Goal: Task Accomplishment & Management: Manage account settings

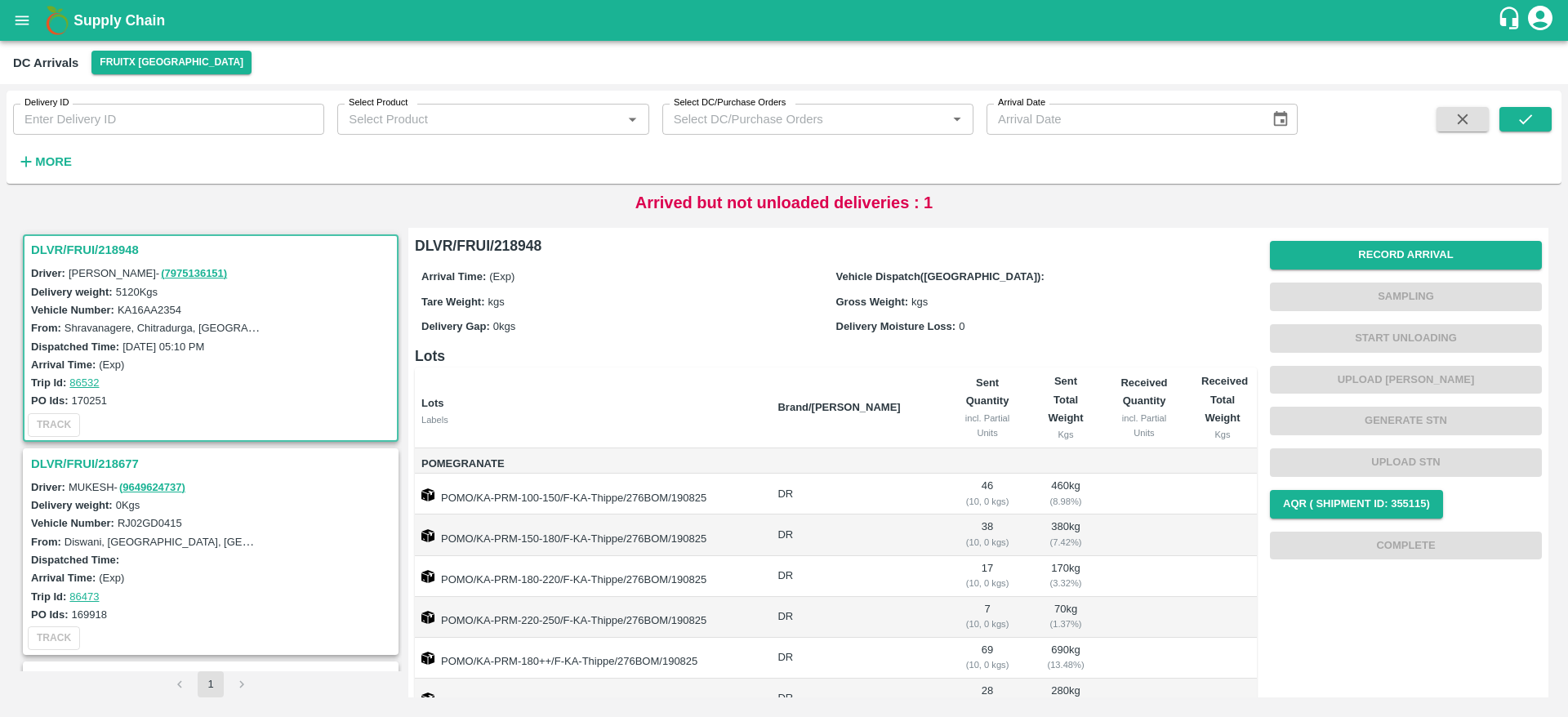
click at [76, 250] on h3 "DLVR/FRUI/218948" at bounding box center [213, 249] width 364 height 21
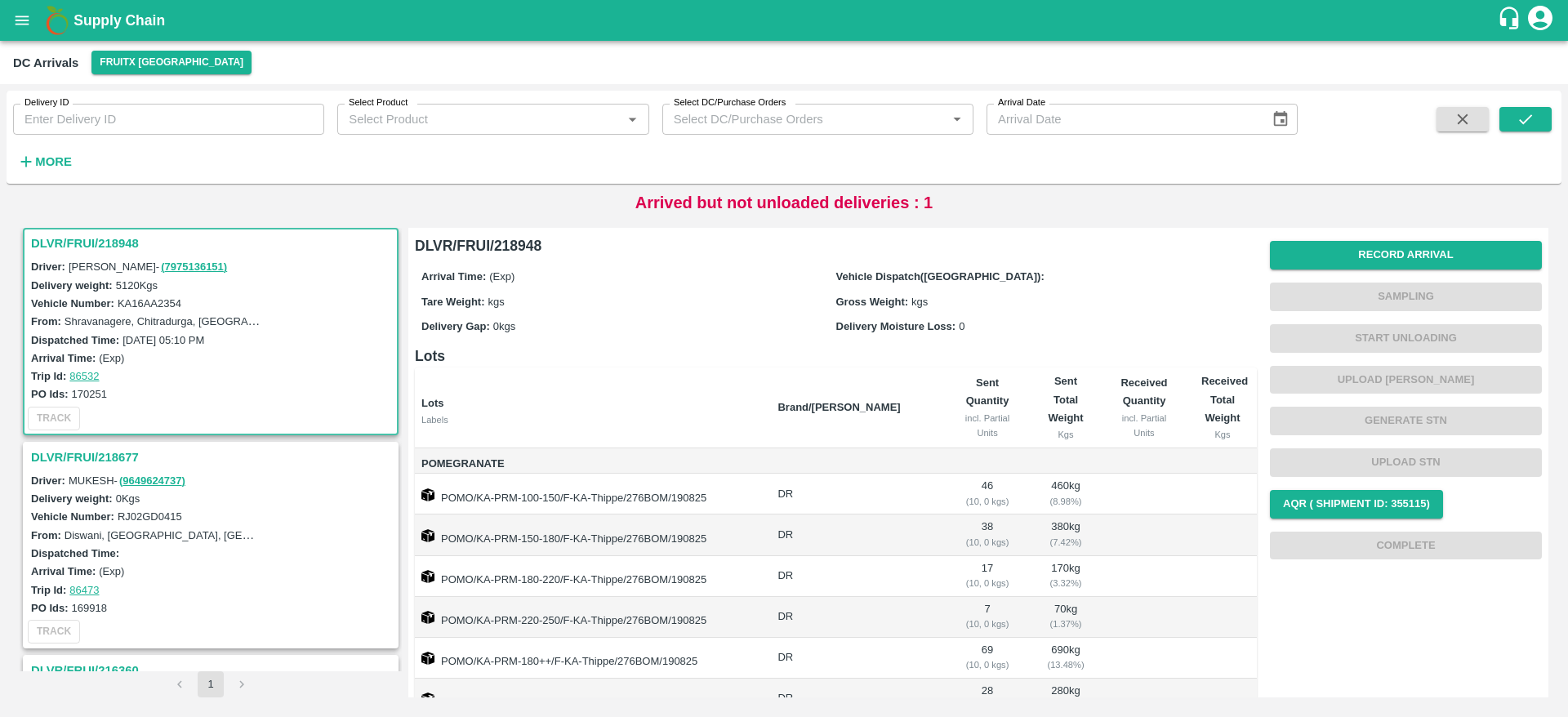
click at [1379, 239] on div "Record Arrival Sampling Start Unloading Upload Tare Weight Generate STN Upload …" at bounding box center [1406, 400] width 272 height 332
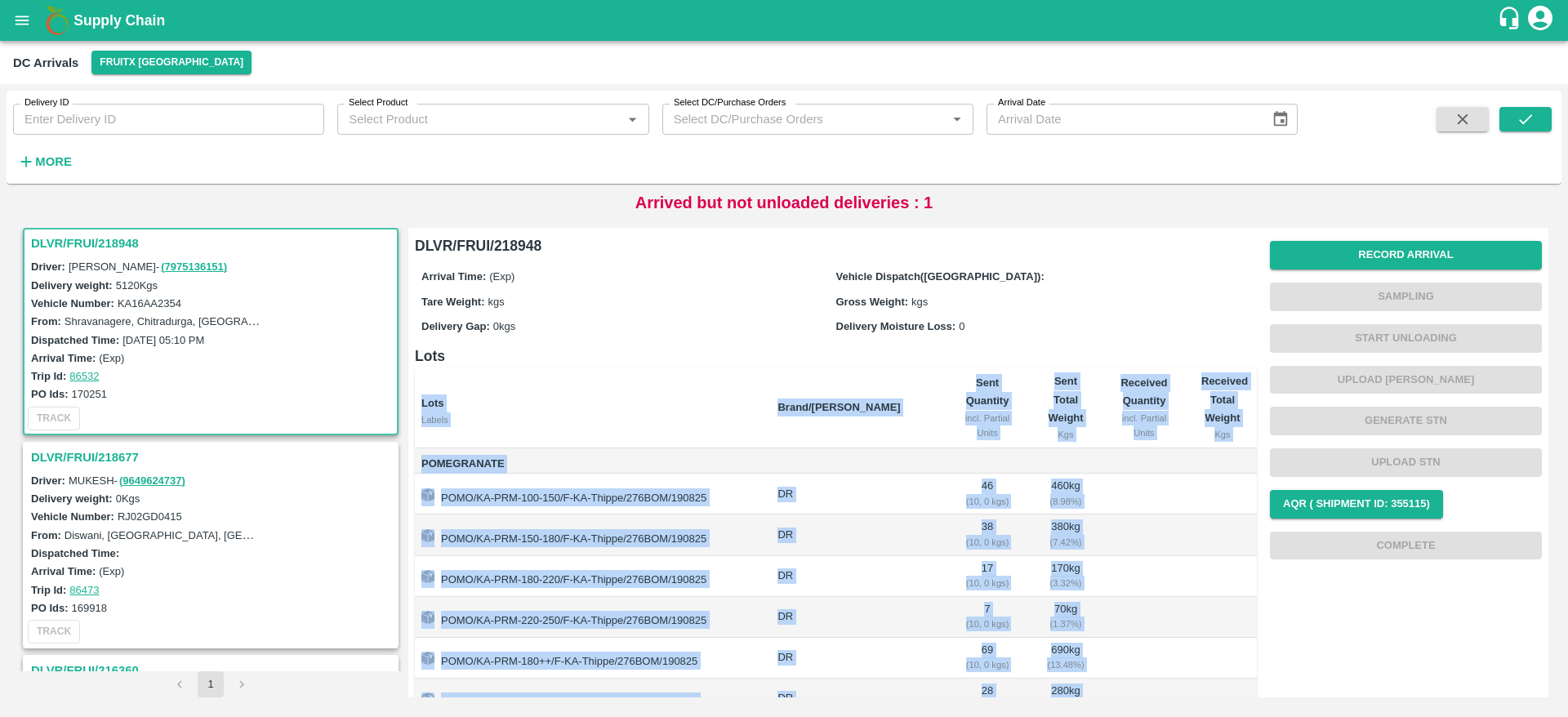
click at [1379, 239] on div "Record Arrival Sampling Start Unloading Upload Tare Weight Generate STN Upload …" at bounding box center [1406, 400] width 272 height 332
click at [1379, 252] on button "Record Arrival" at bounding box center [1406, 255] width 272 height 29
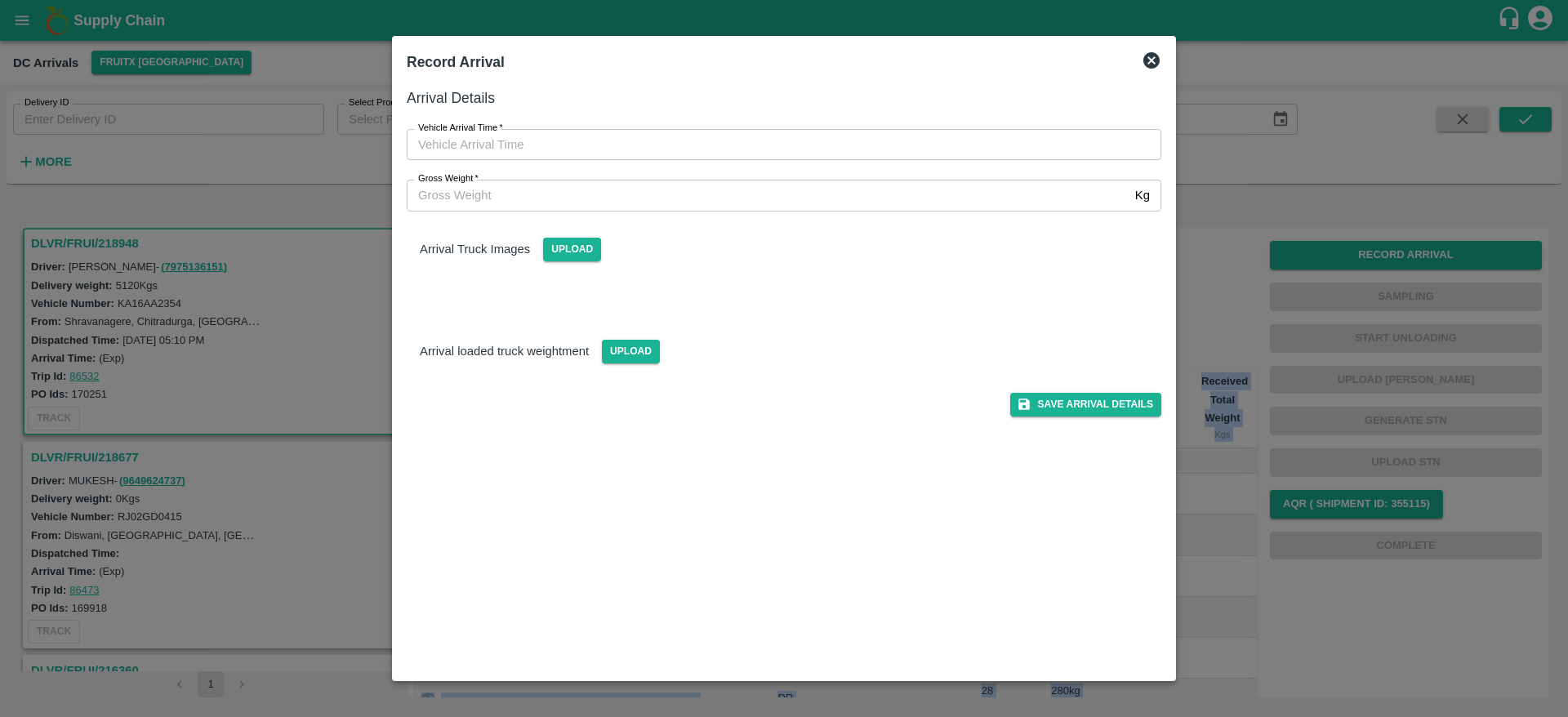
type input "DD/MM/YYYY hh:mm aa"
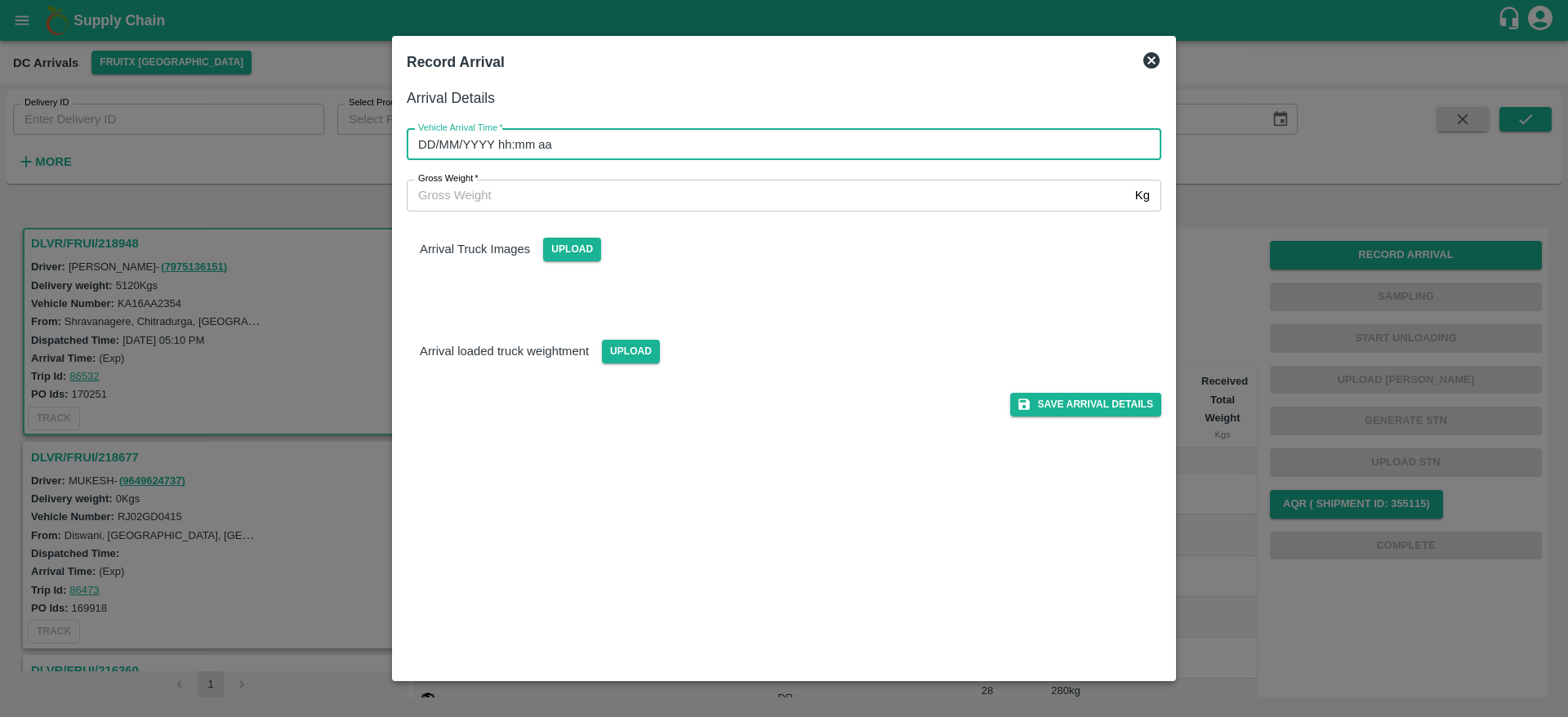
click at [870, 153] on input "DD/MM/YYYY hh:mm aa" at bounding box center [778, 145] width 743 height 31
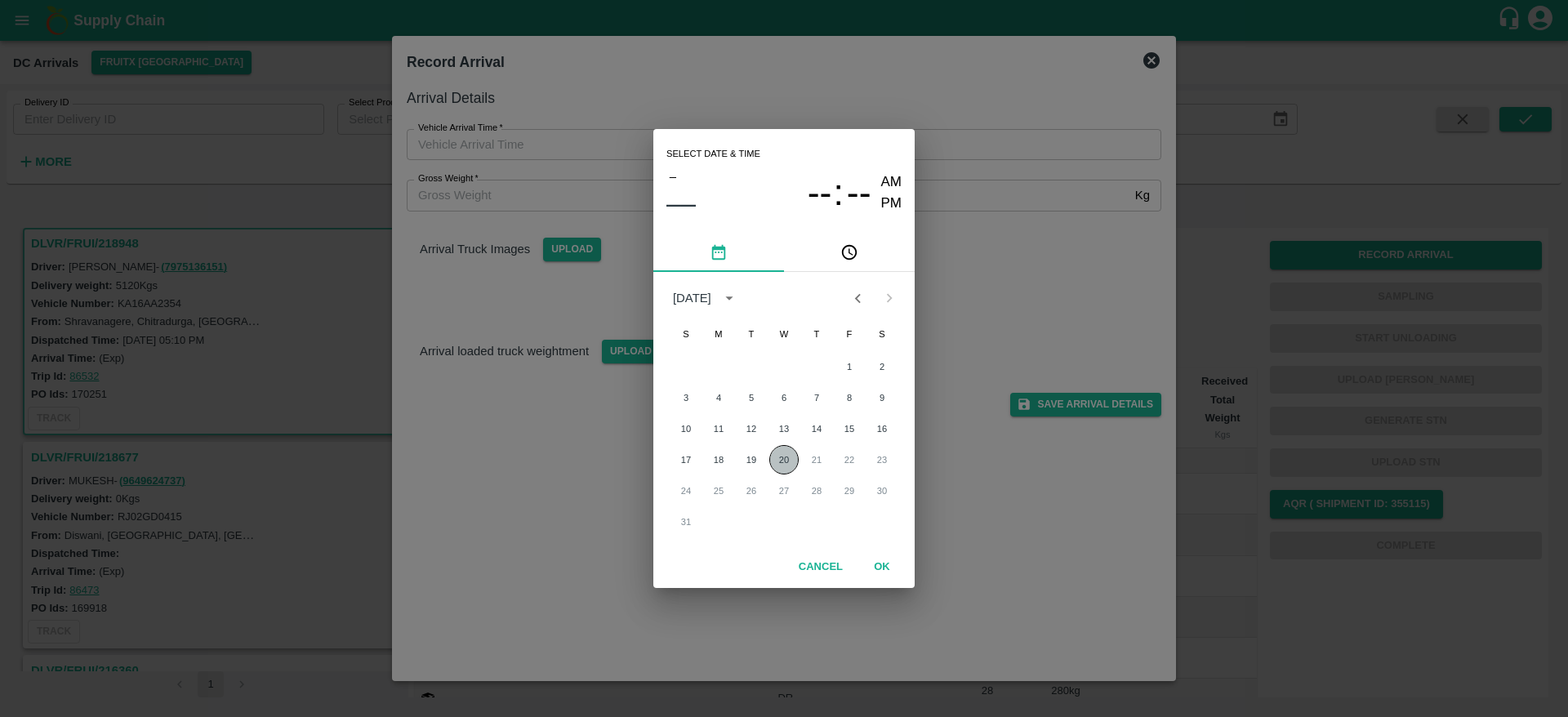
click at [784, 460] on button "20" at bounding box center [784, 459] width 30 height 30
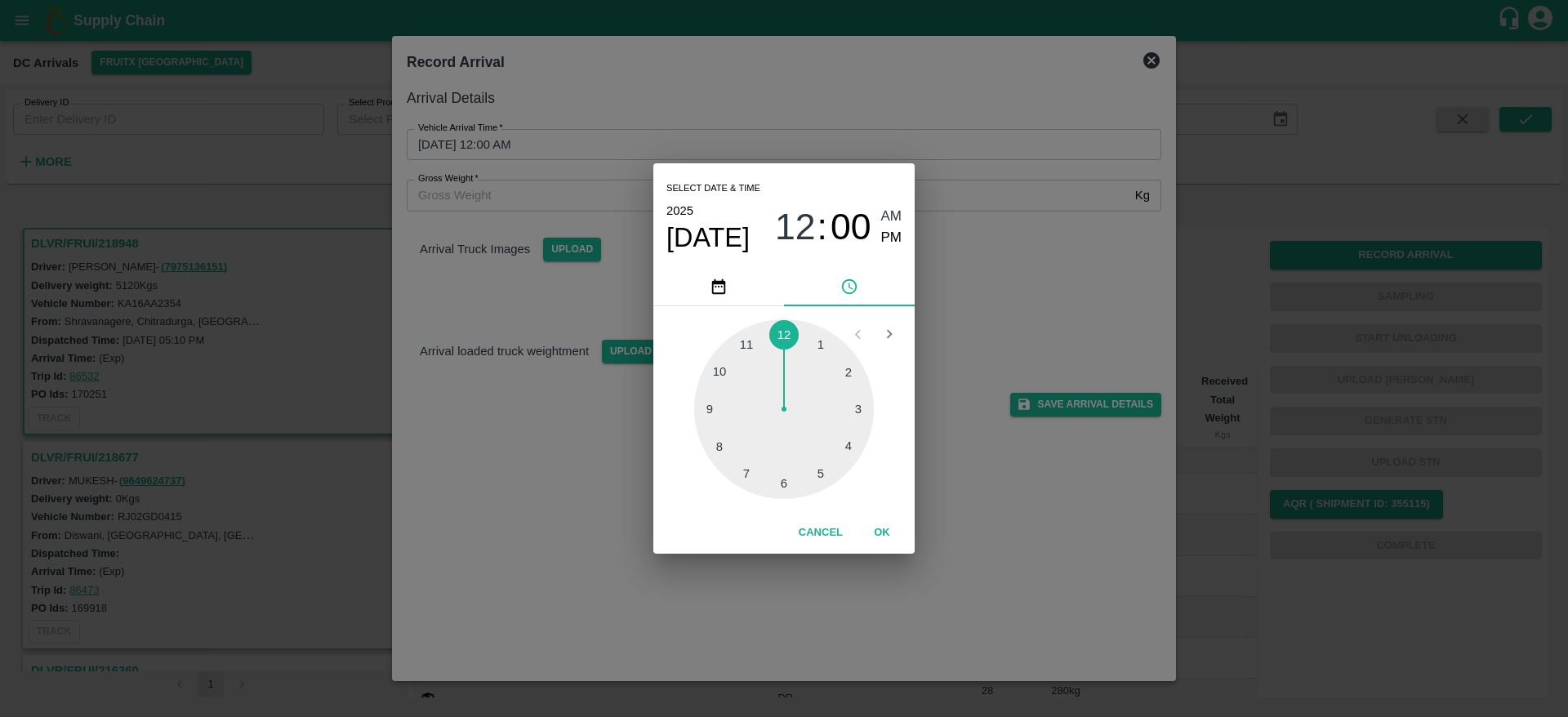
click at [842, 442] on div at bounding box center [784, 408] width 179 height 179
type input "[DATE] 04:00 AM"
click at [885, 533] on button "OK" at bounding box center [881, 533] width 52 height 29
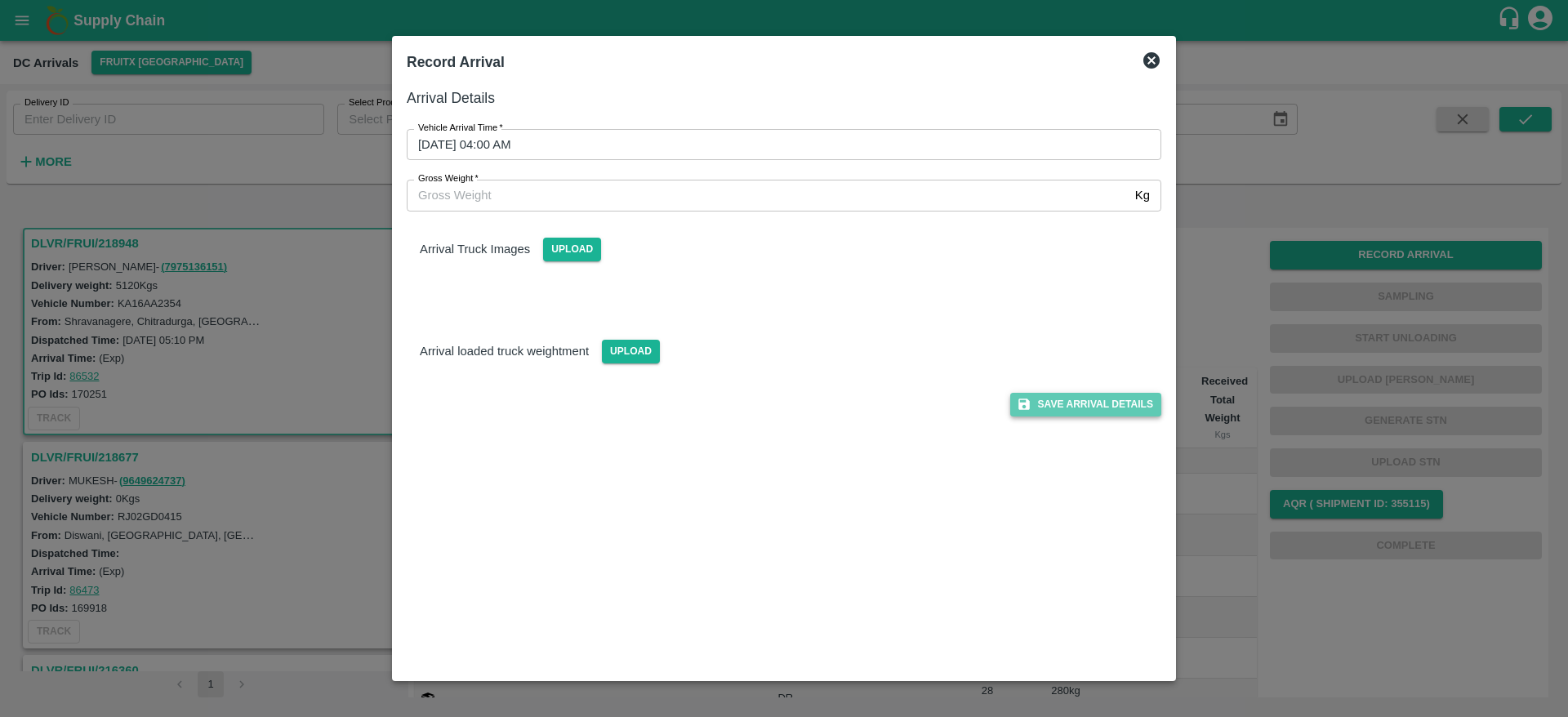
click at [1069, 402] on button "Save Arrival Details" at bounding box center [1086, 405] width 152 height 24
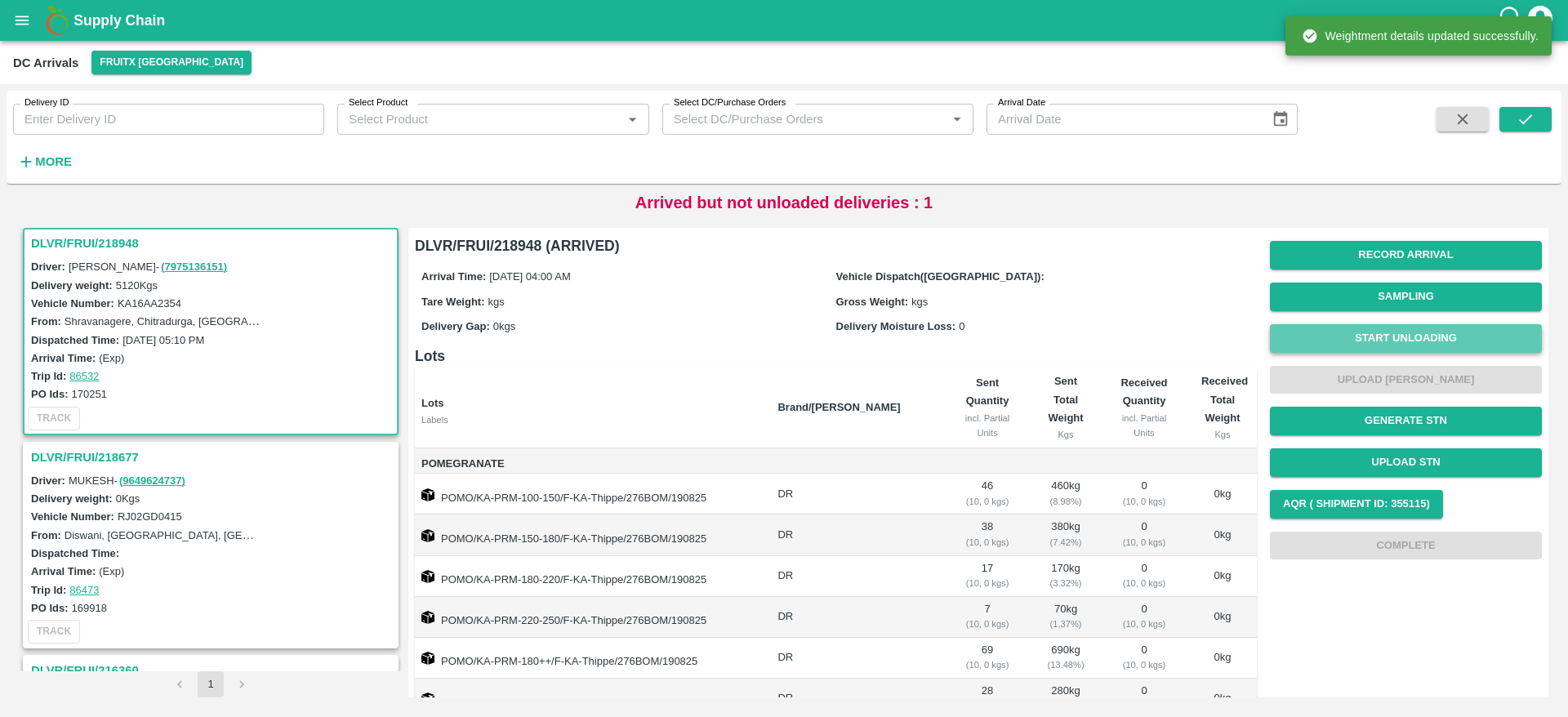
click at [1386, 334] on button "Start Unloading" at bounding box center [1406, 338] width 272 height 29
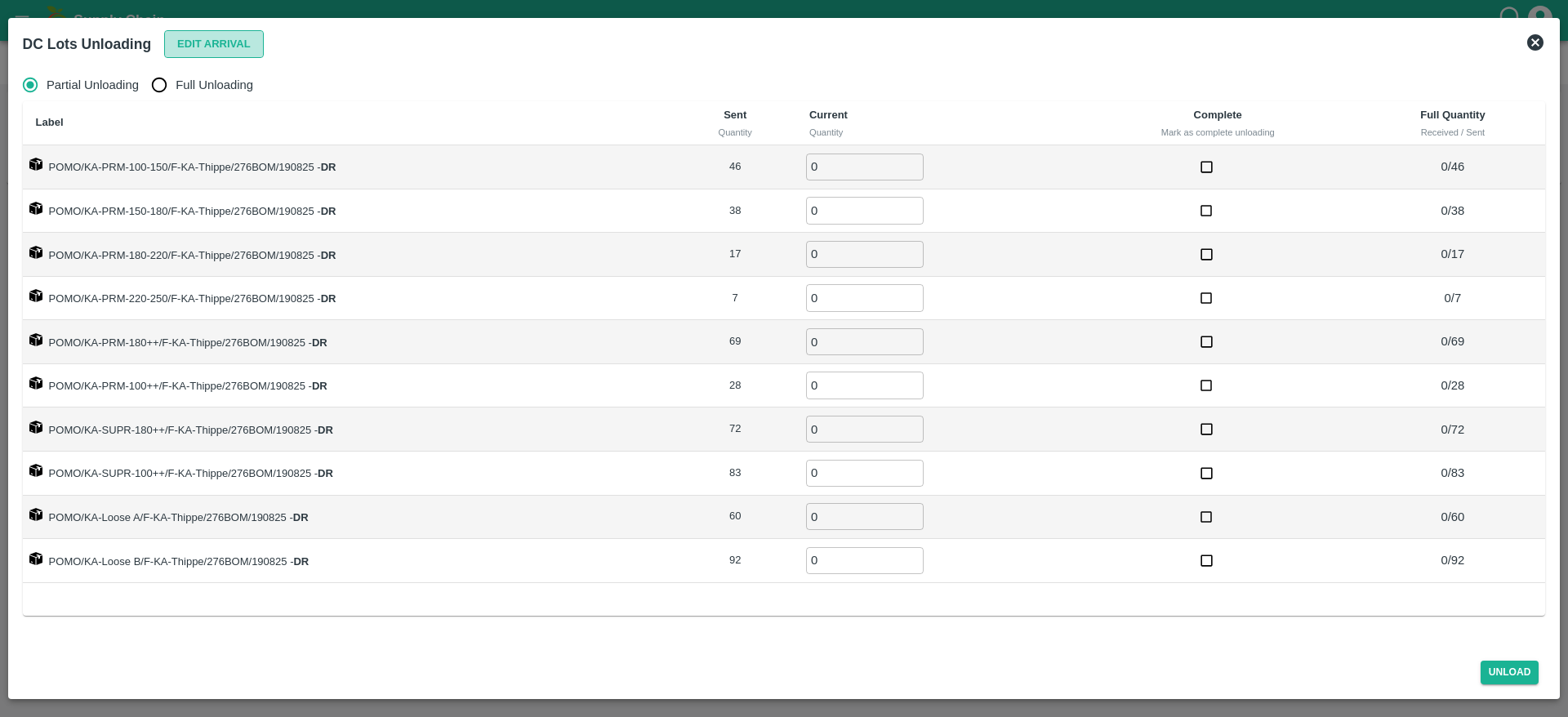
click at [199, 52] on button "Edit Arrival" at bounding box center [214, 45] width 100 height 29
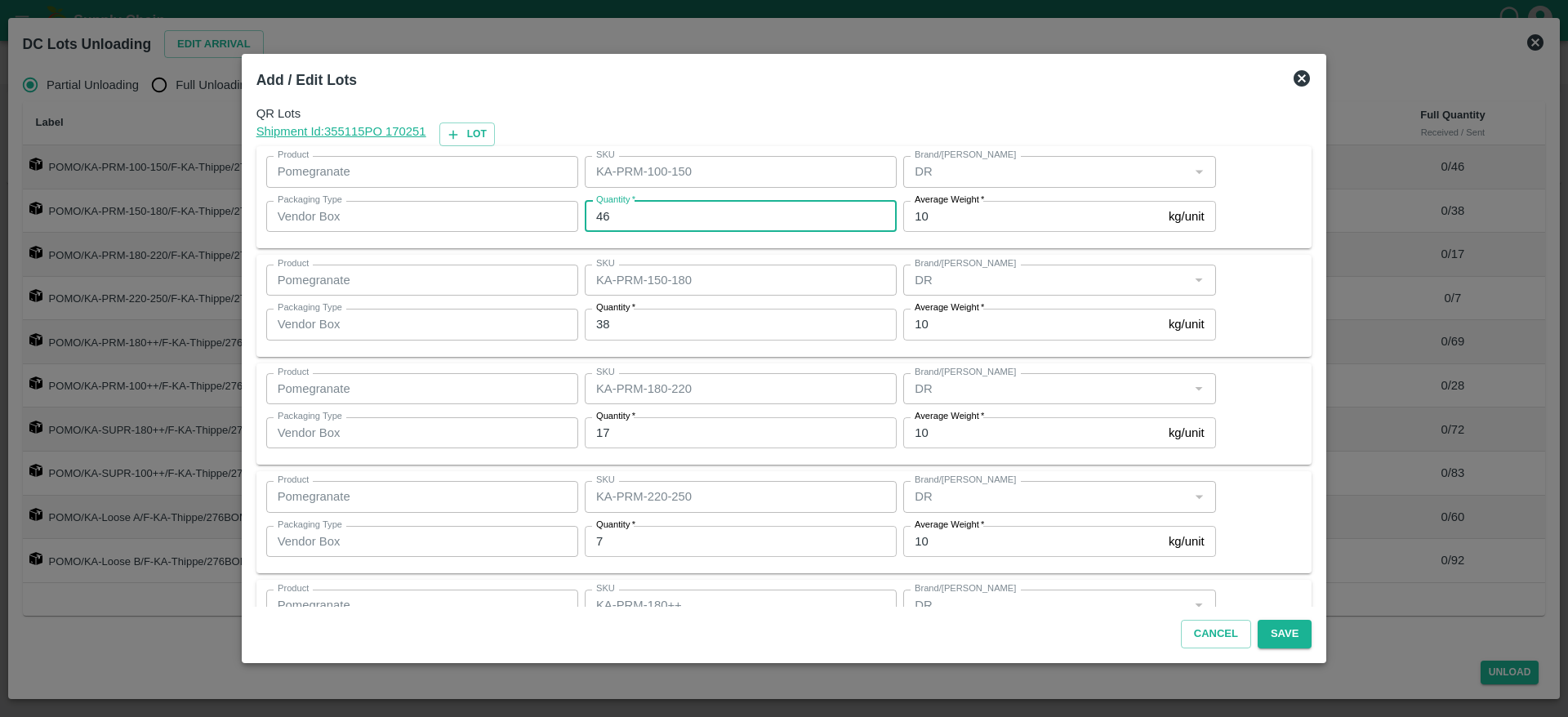
click at [662, 220] on input "46" at bounding box center [740, 216] width 312 height 31
type input "47"
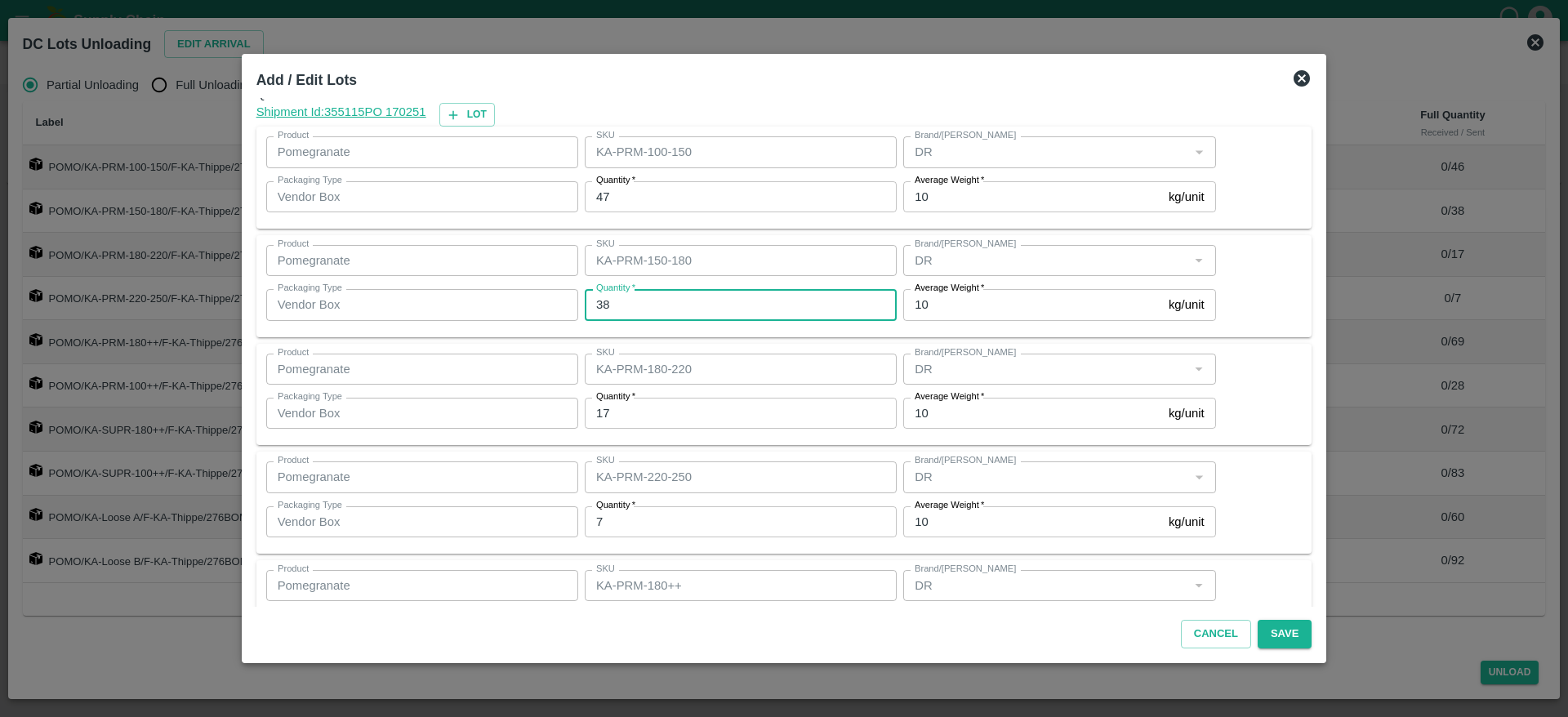
scroll to position [22, 0]
type input "36"
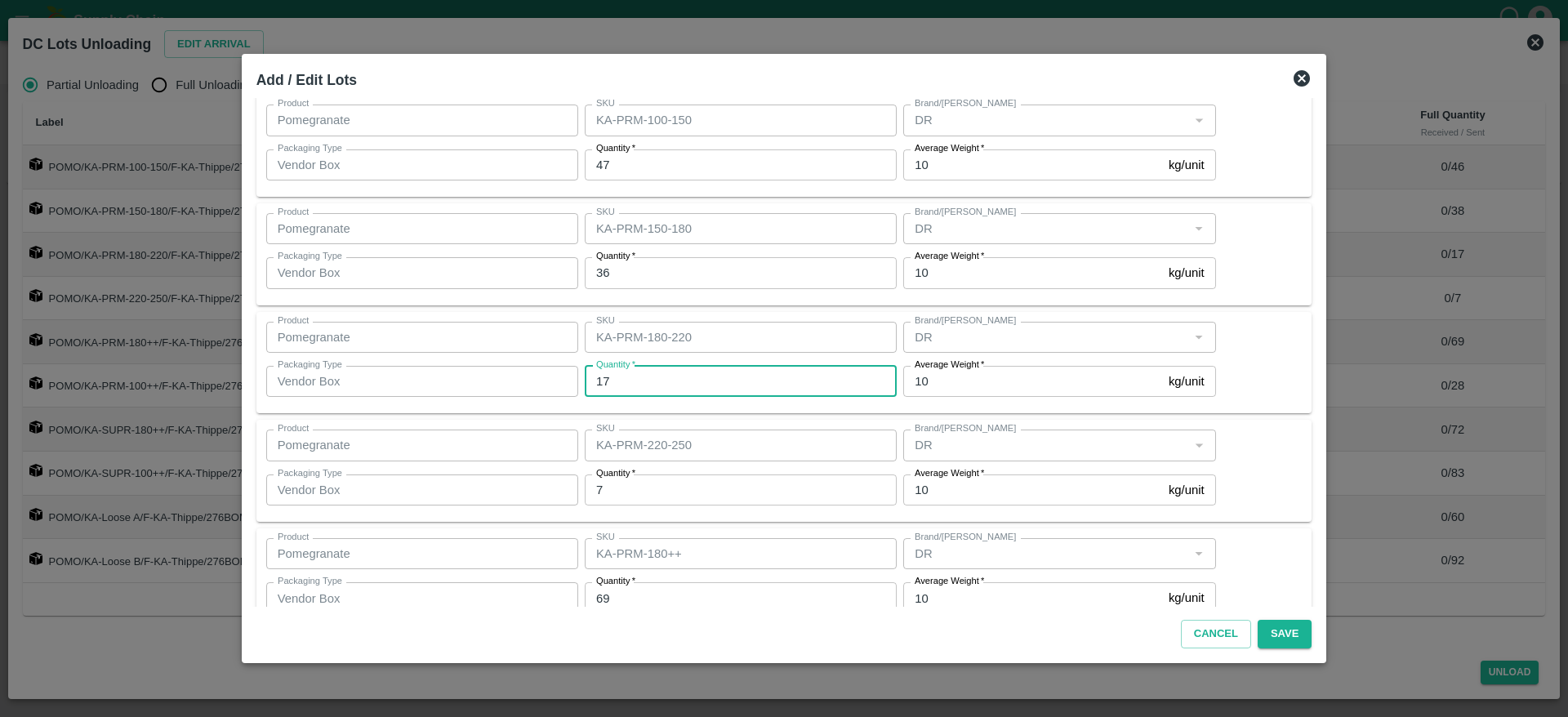
scroll to position [53, 0]
type input "17"
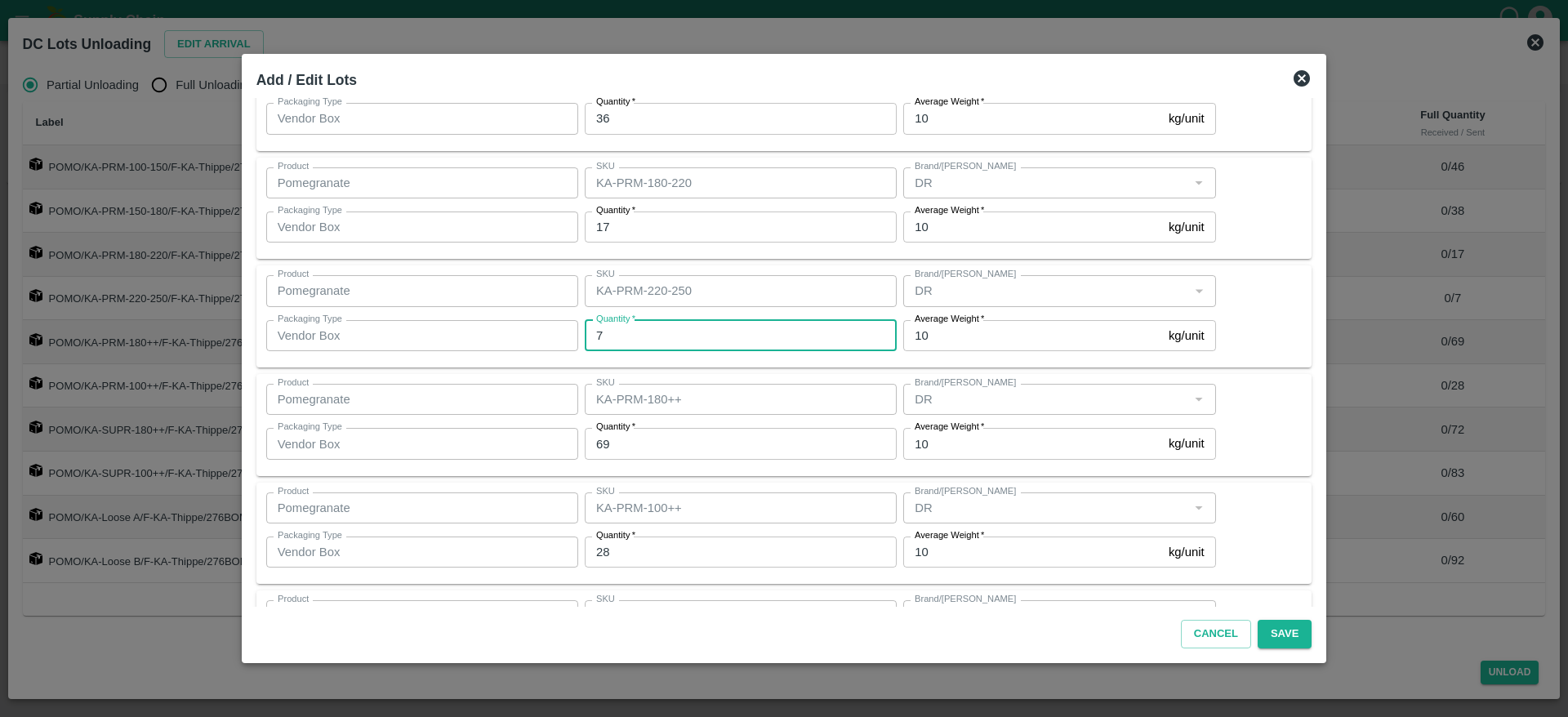
scroll to position [207, 0]
type input "8"
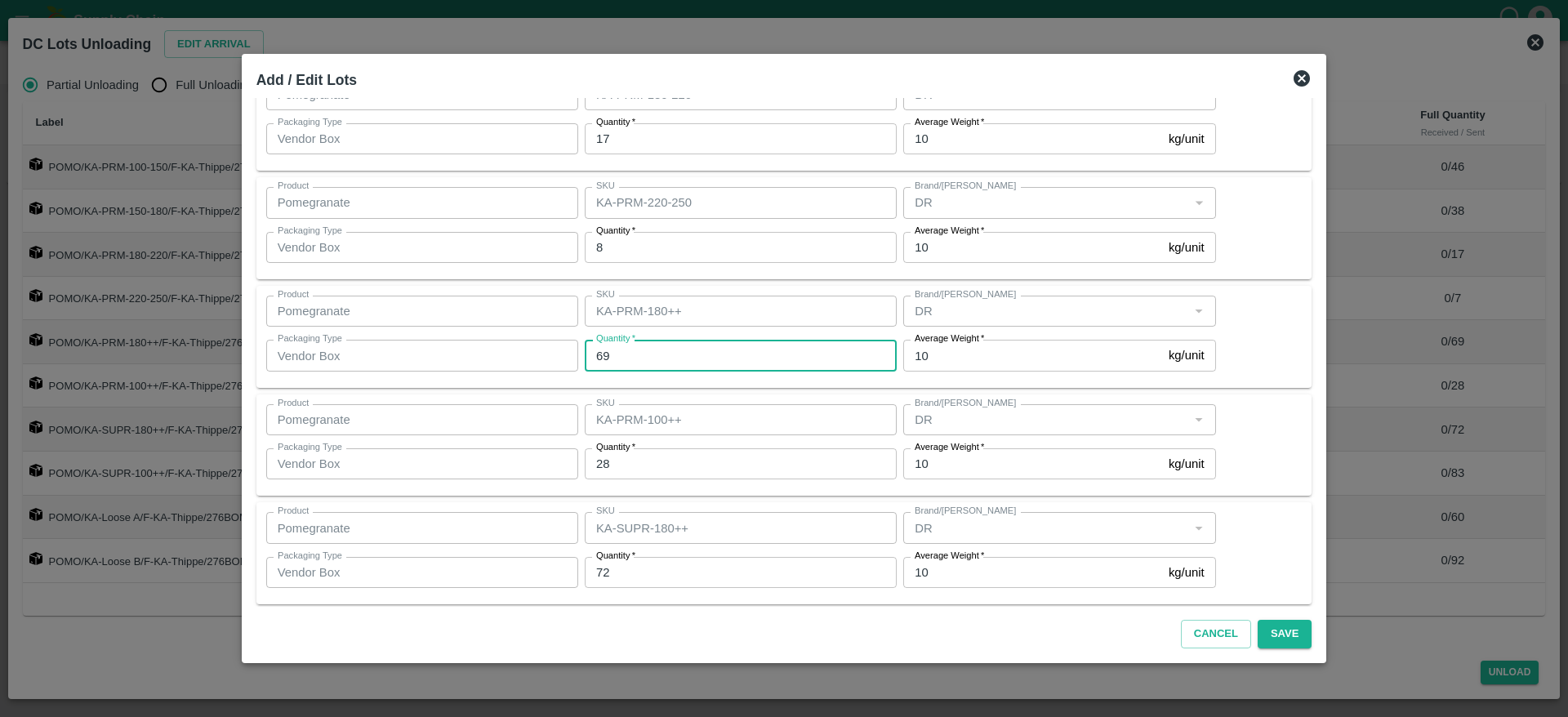
scroll to position [295, 0]
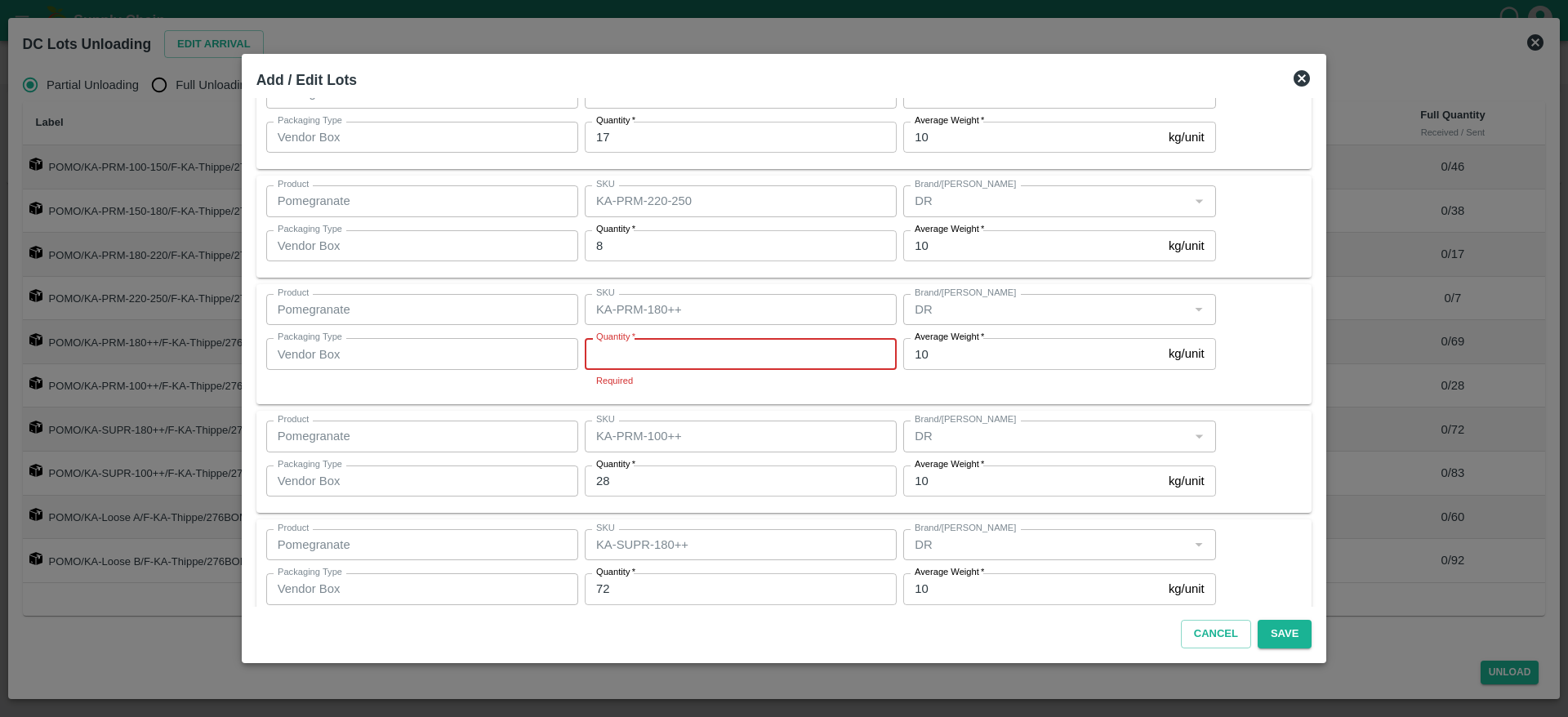
type input "7"
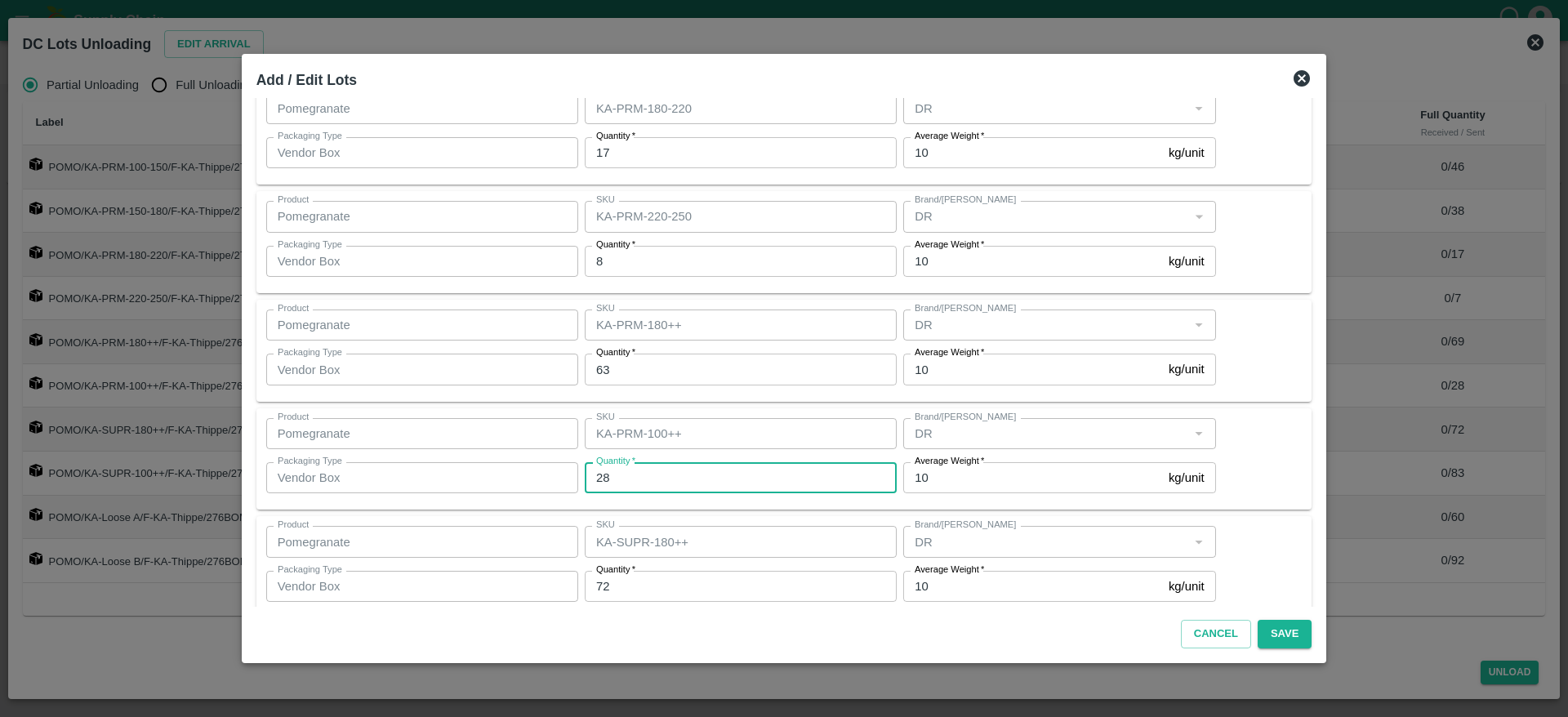
scroll to position [278, 0]
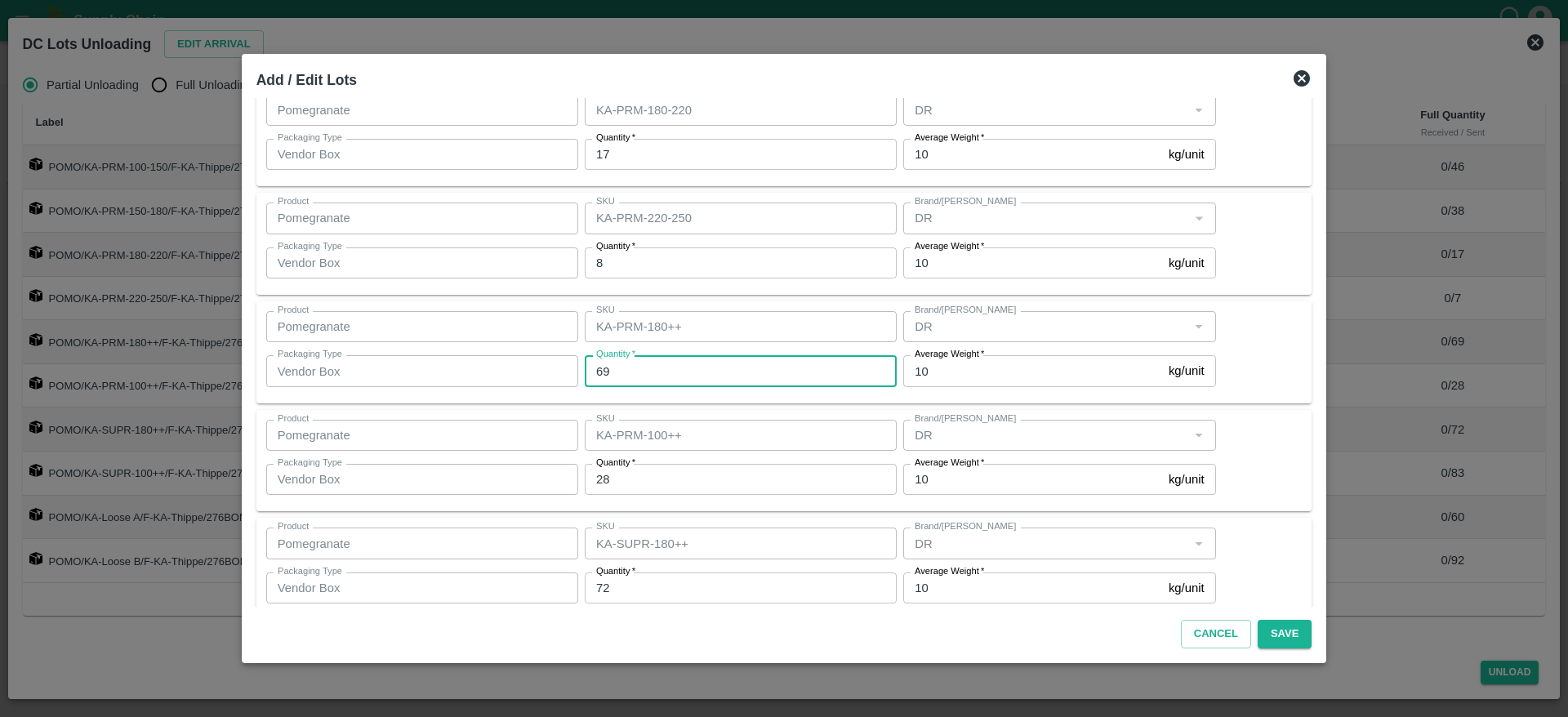
type input "69"
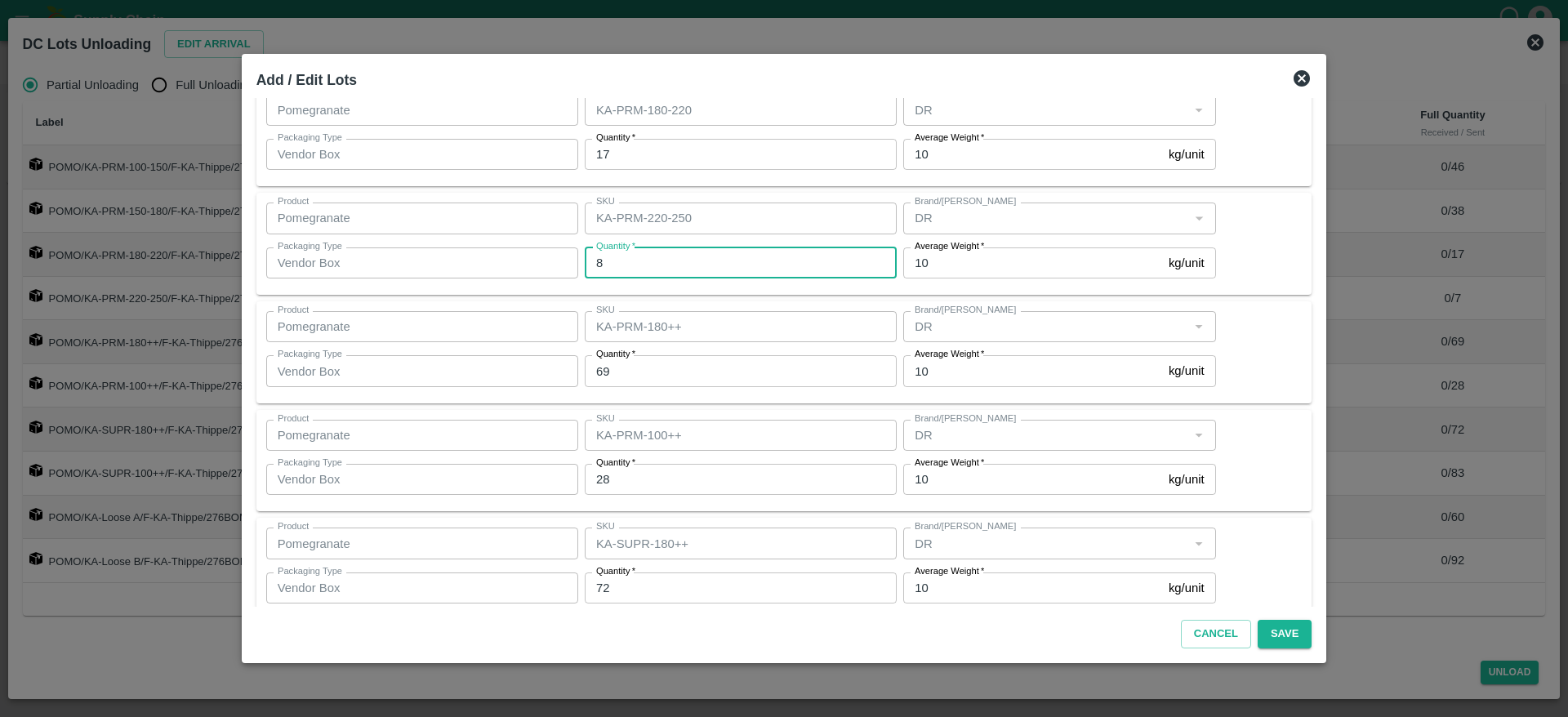
type input "8"
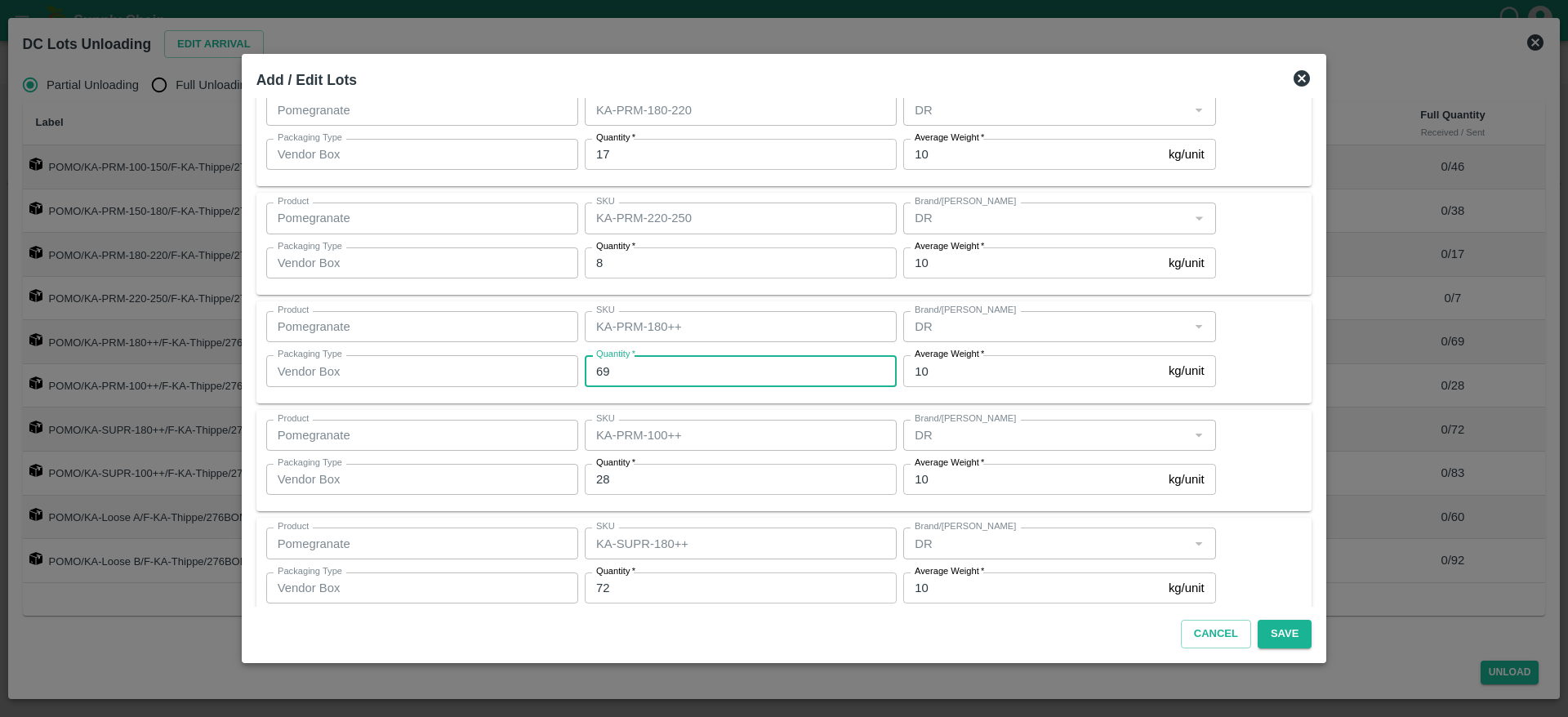
scroll to position [327, 0]
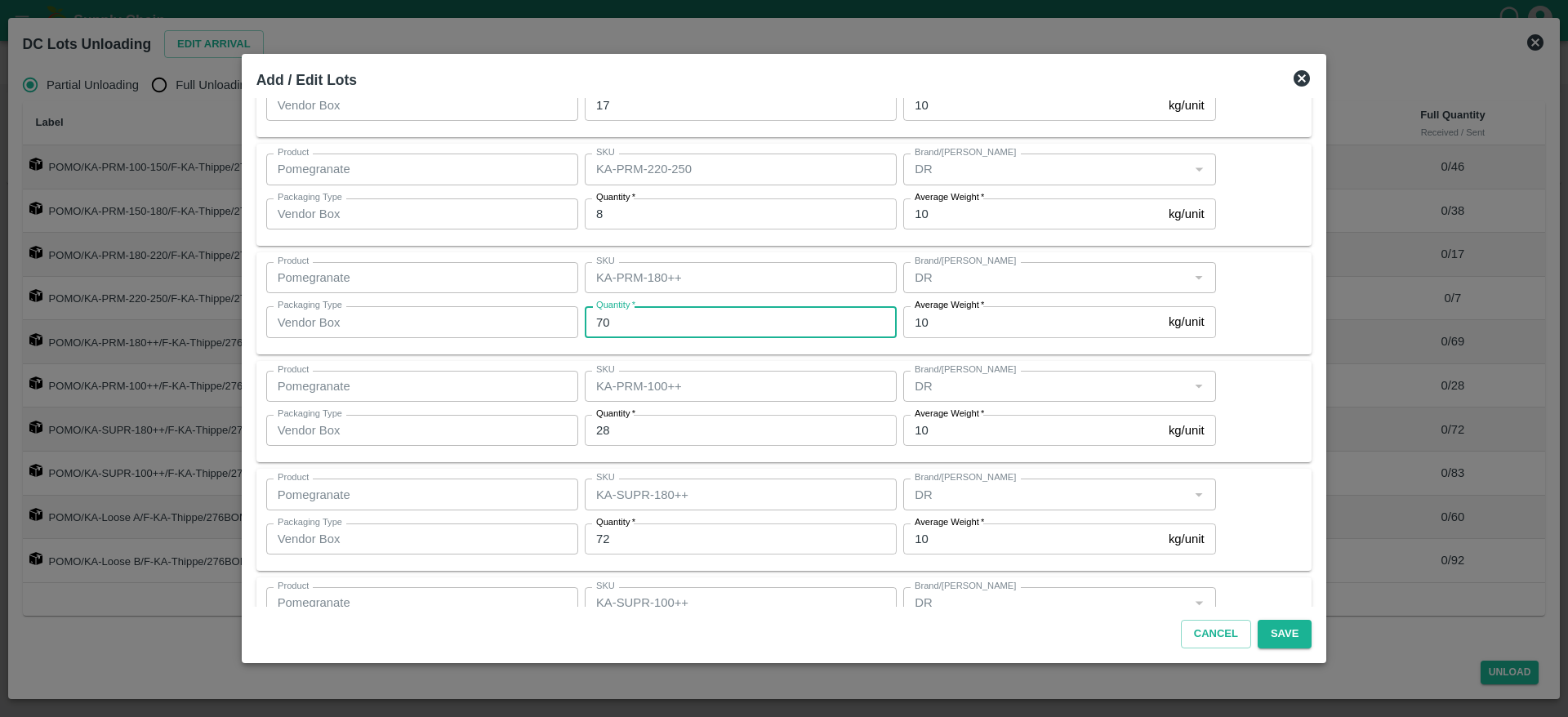
type input "70"
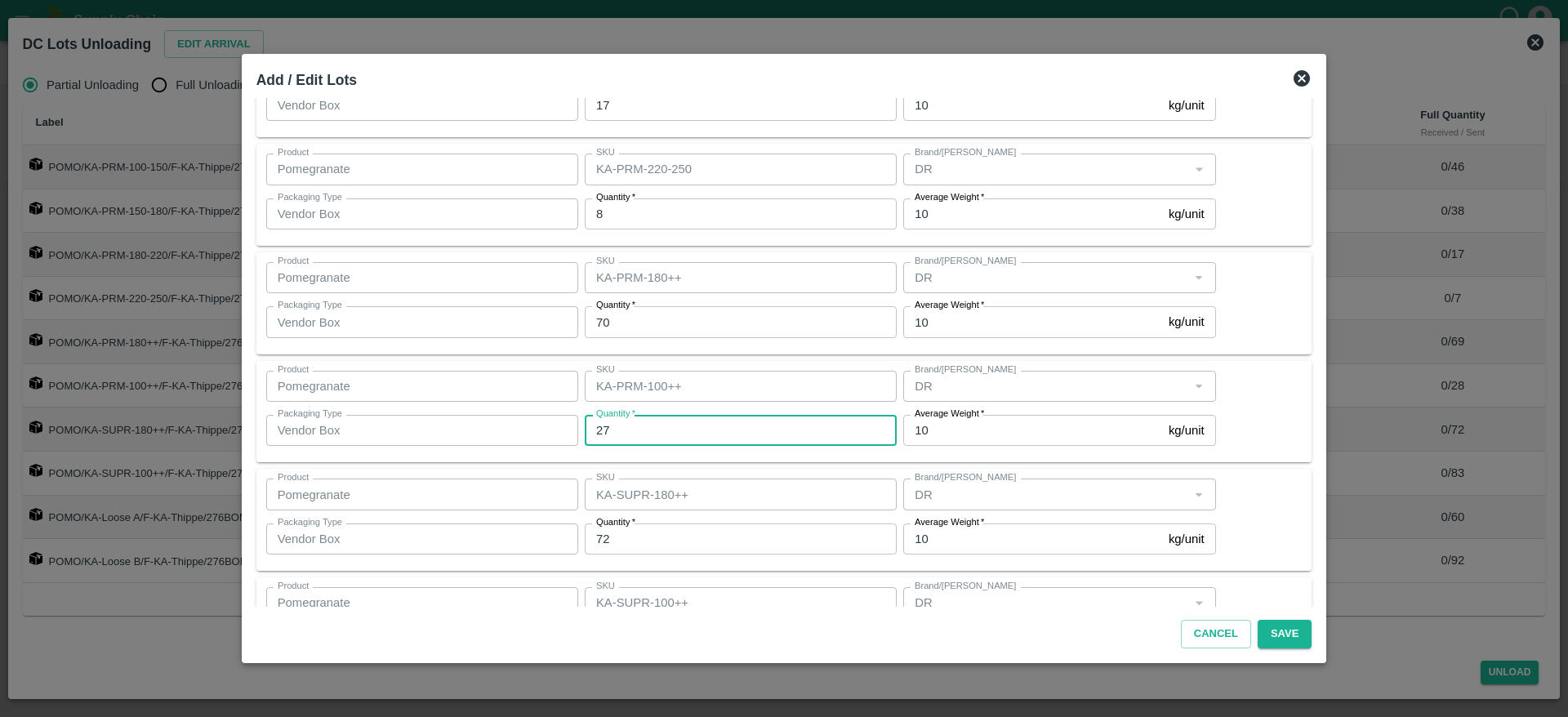
type input "27"
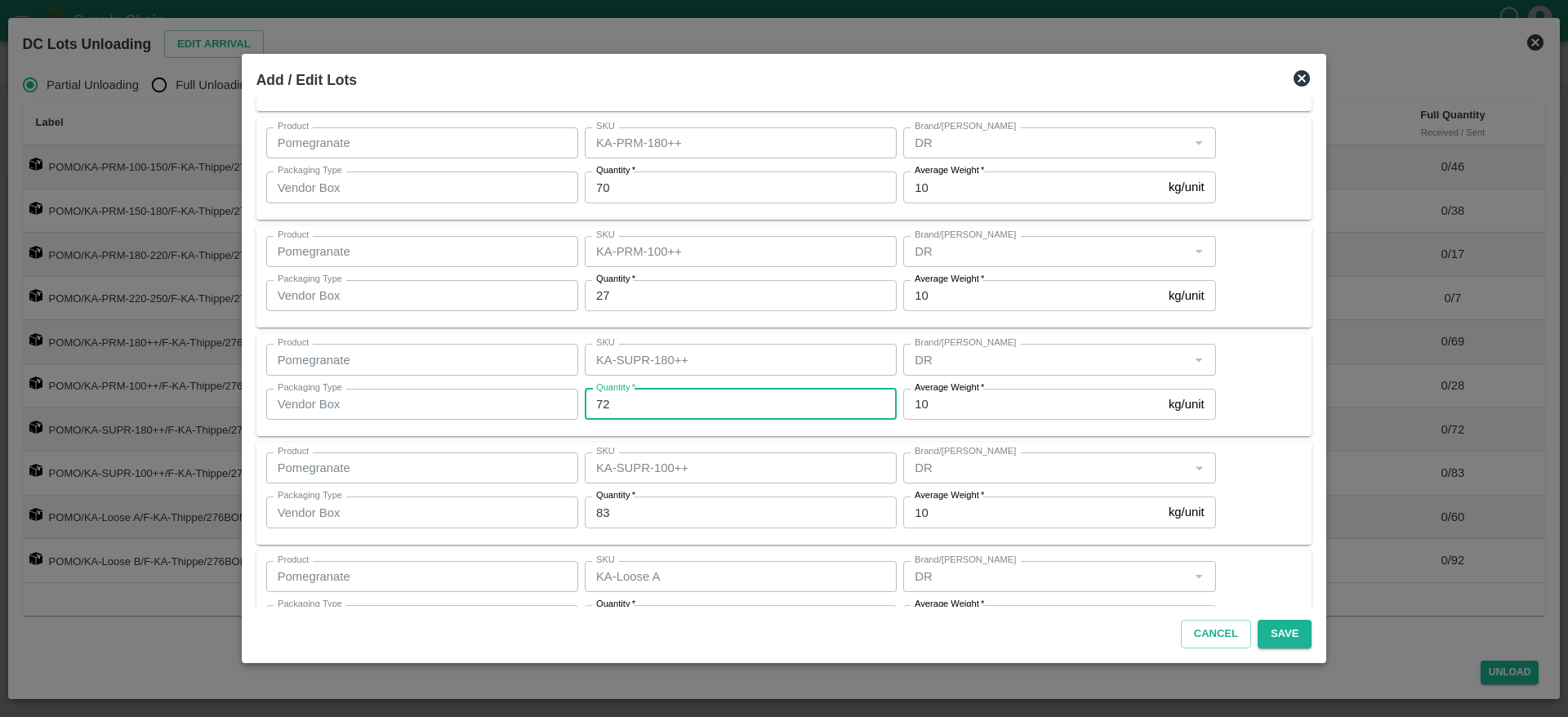
scroll to position [469, 0]
type input "63"
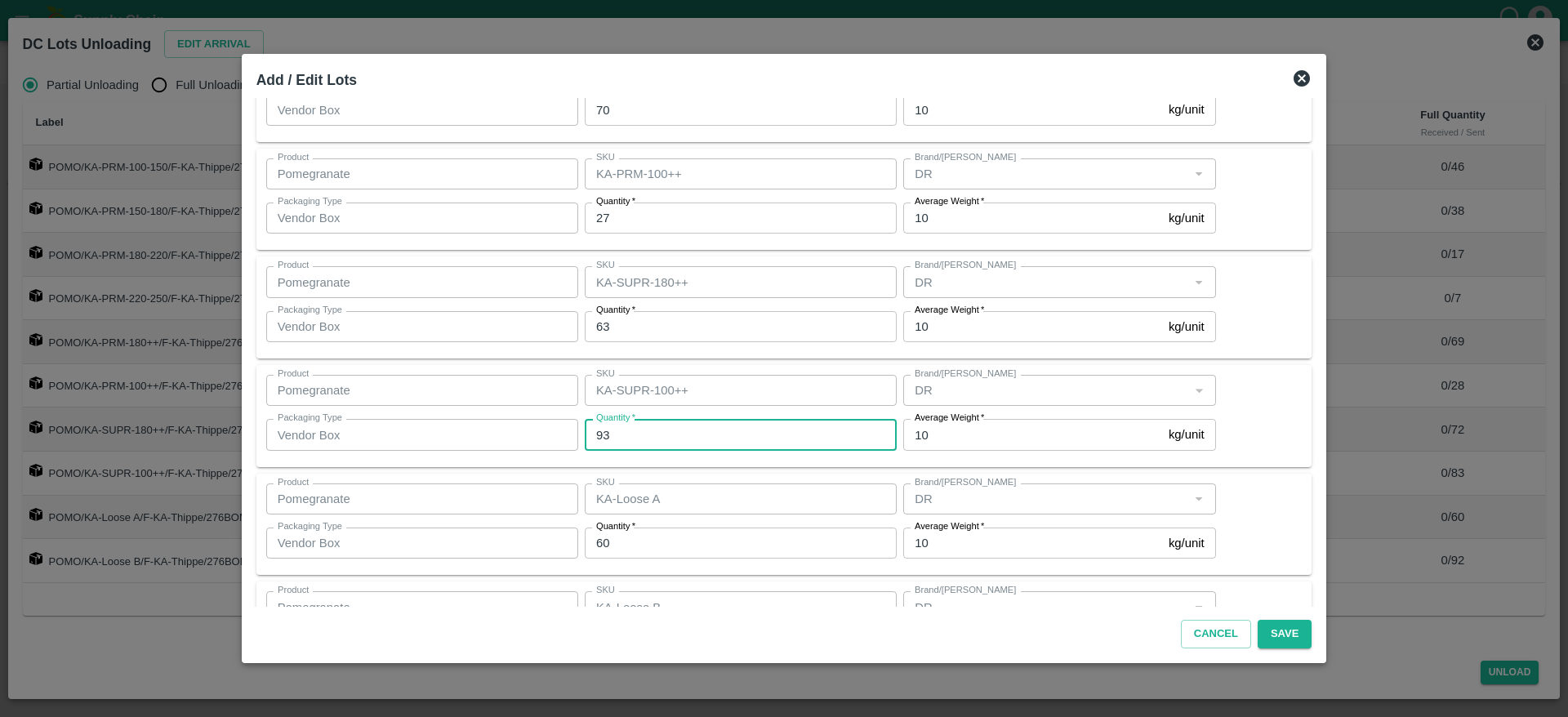
scroll to position [629, 0]
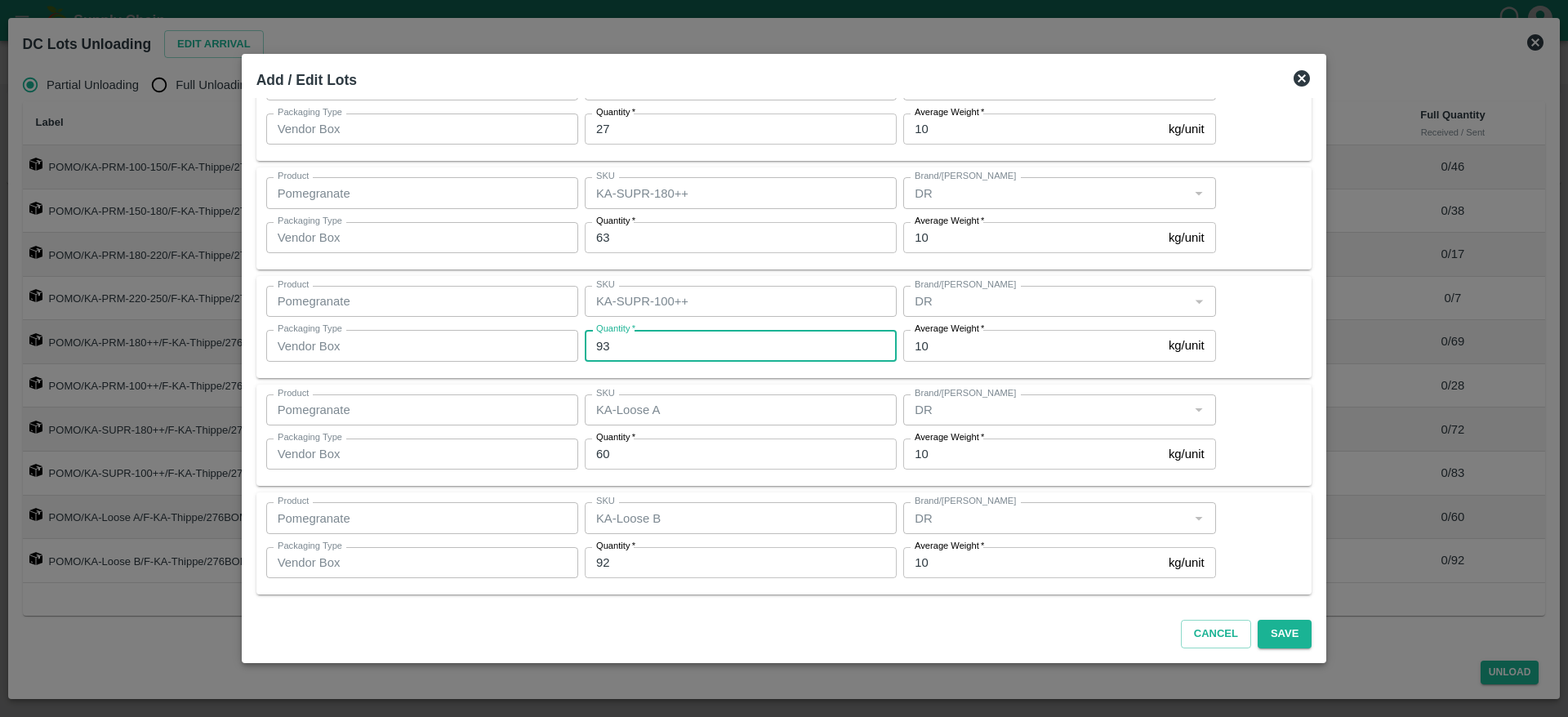
type input "93"
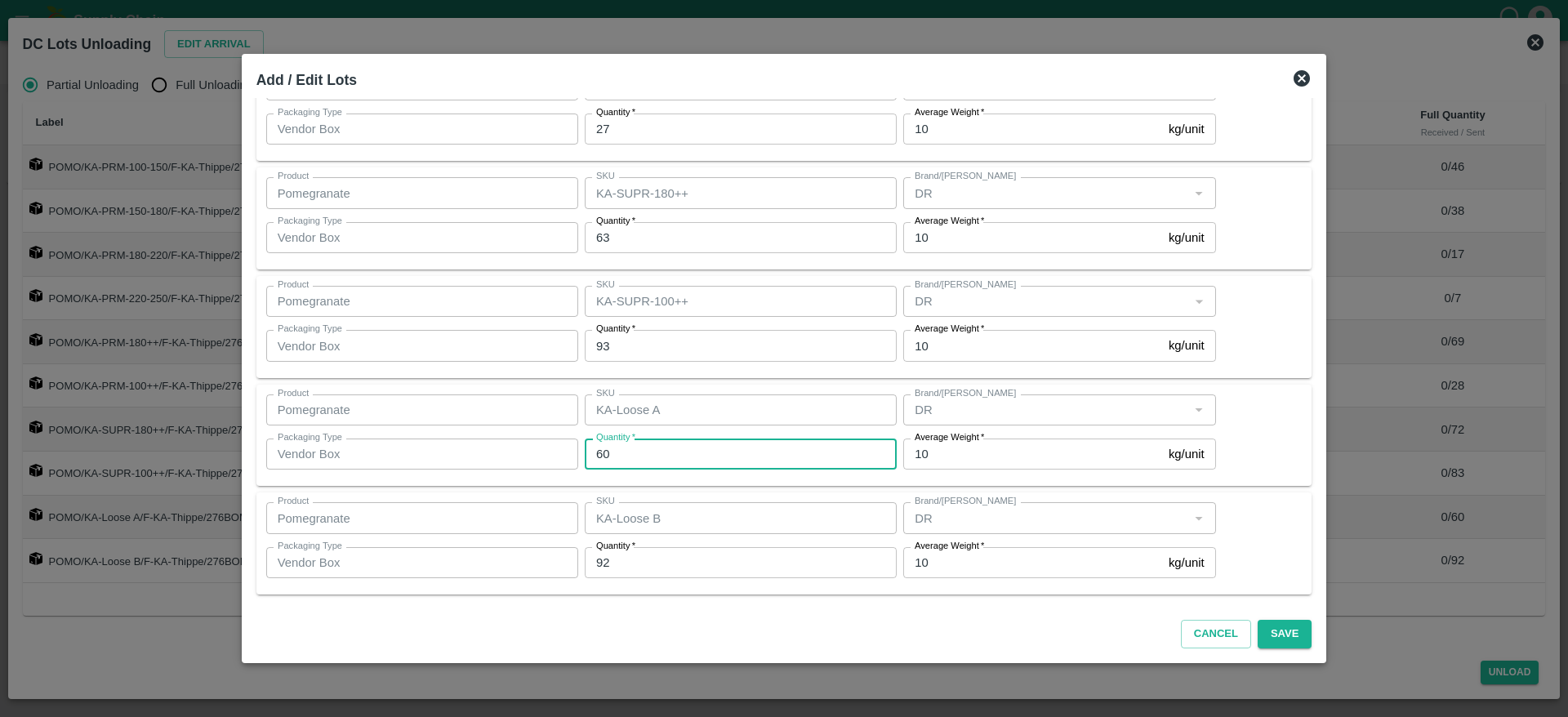
click at [668, 446] on input "60" at bounding box center [740, 453] width 312 height 31
type input "6"
type input "62"
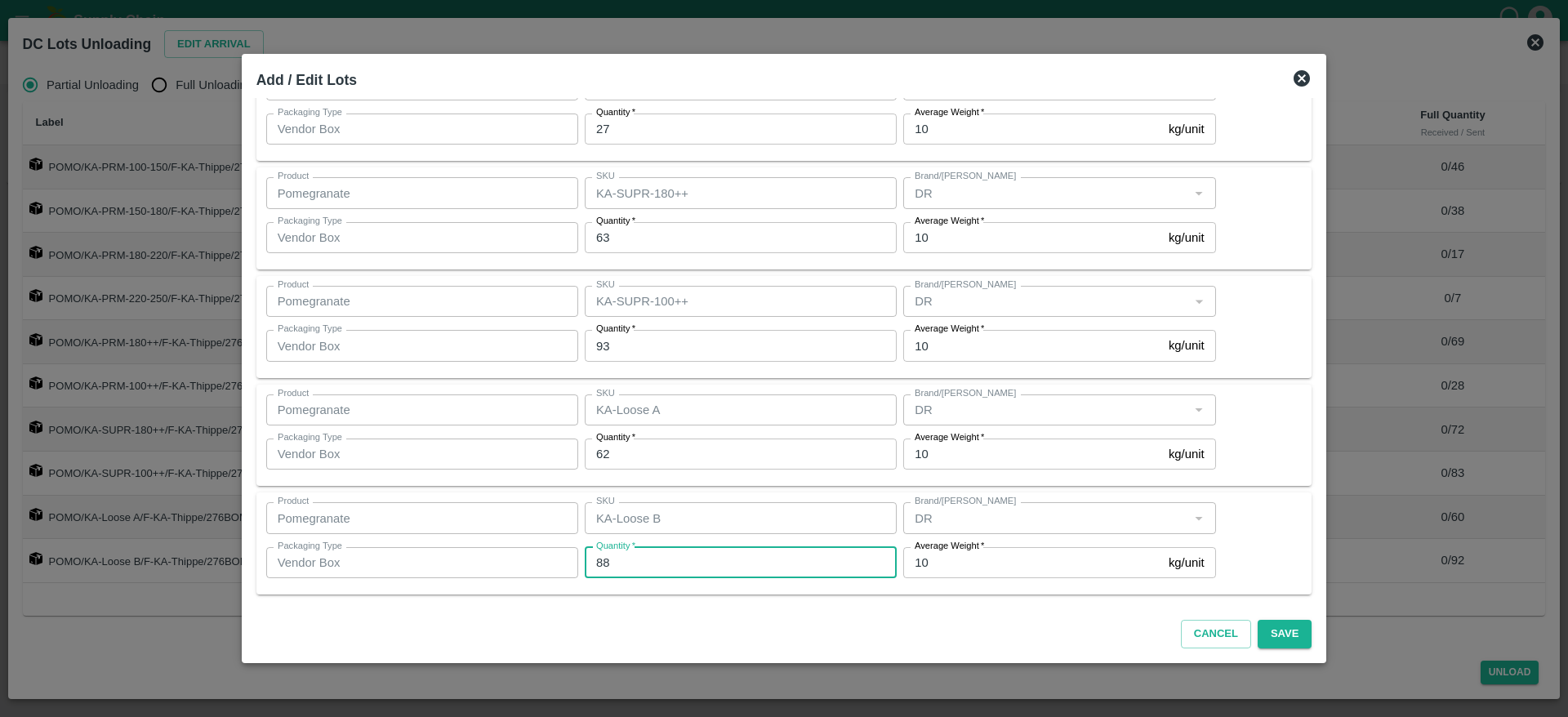
type input "88"
click at [721, 613] on div "Cancel Save" at bounding box center [784, 631] width 1068 height 48
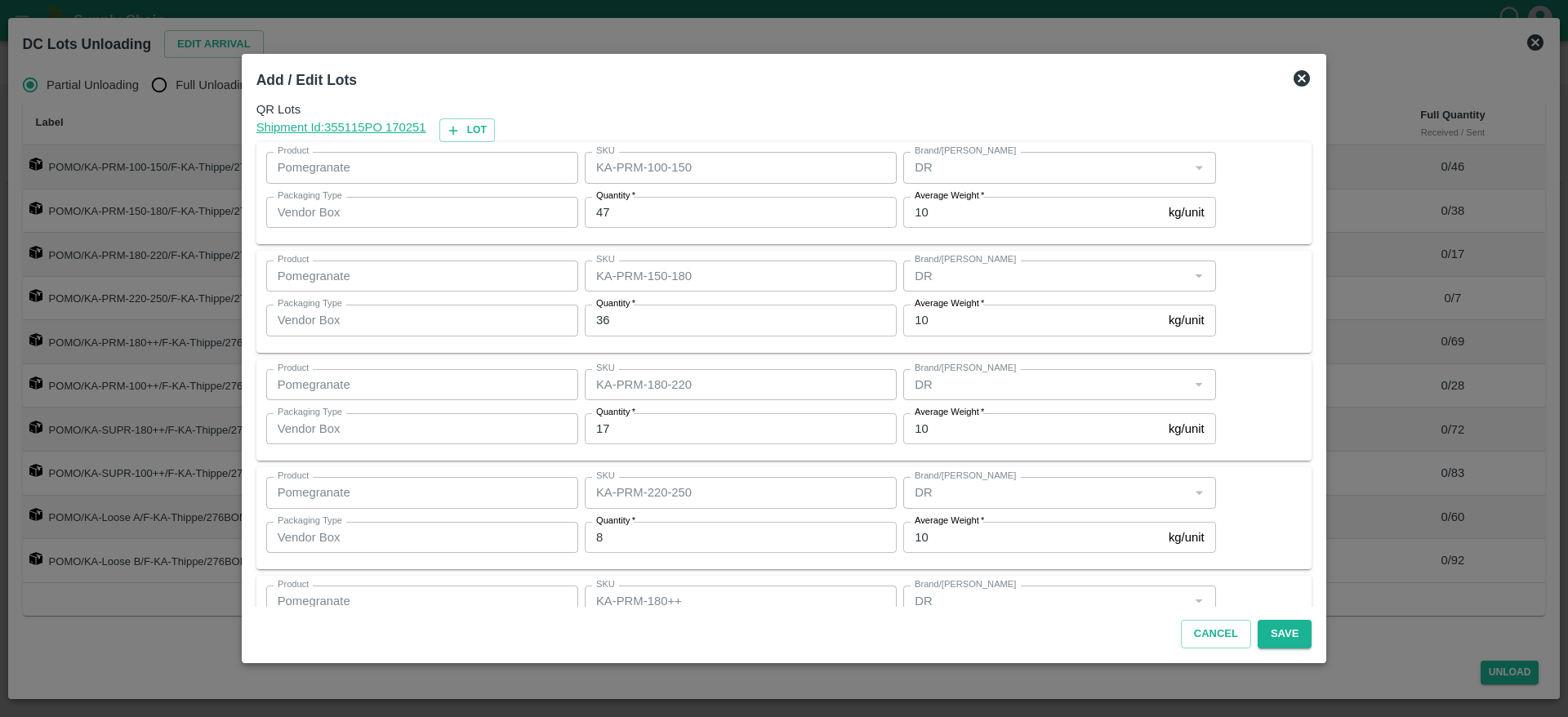
scroll to position [0, 0]
click at [1232, 317] on div "Product Pomegranate Product SKU KA-PRM-150-180 SKU Brand/Marka Brand/Marka Pack…" at bounding box center [784, 306] width 1036 height 82
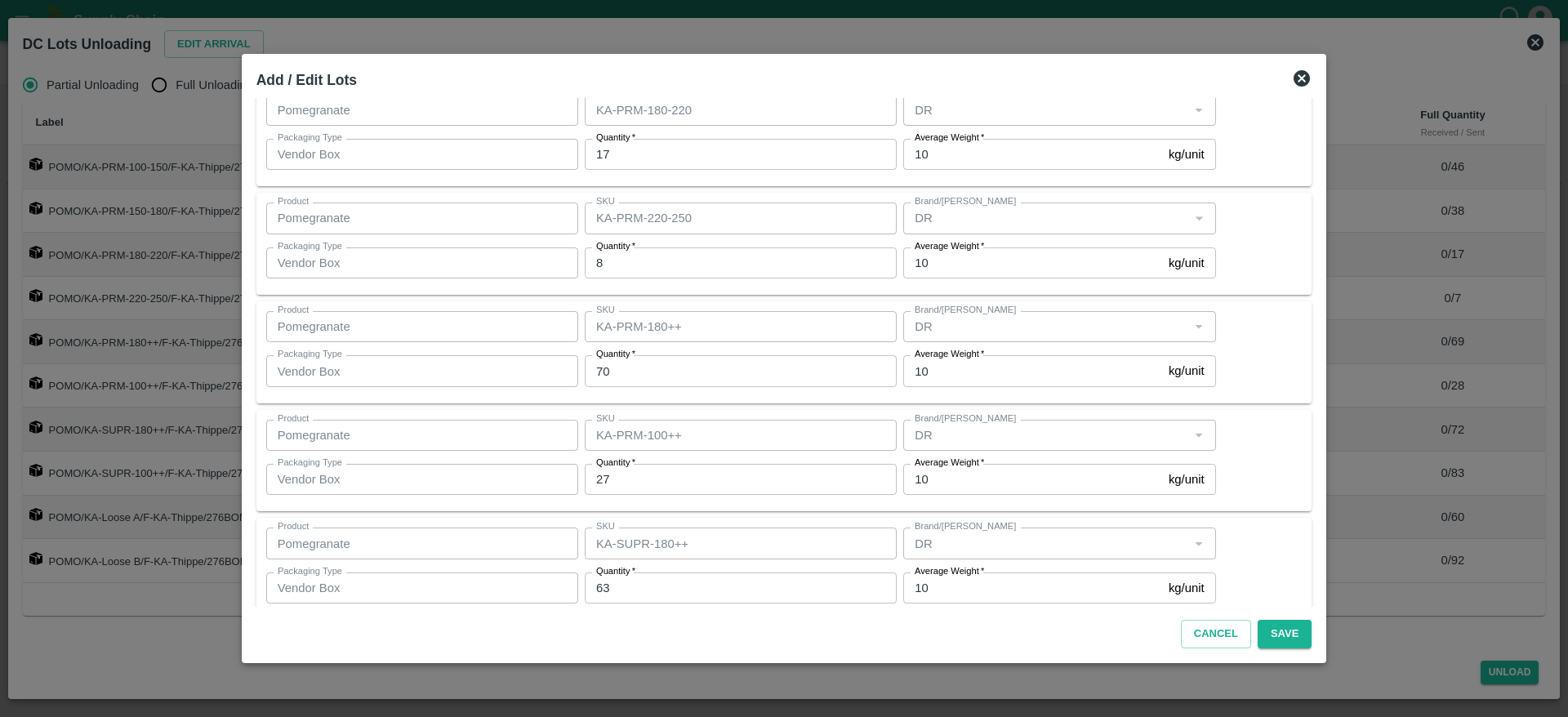
scroll to position [279, 0]
click at [1229, 357] on div "Product Pomegranate Product SKU KA-PRM-180++ SKU Brand/Marka Brand/Marka Packag…" at bounding box center [784, 352] width 1036 height 82
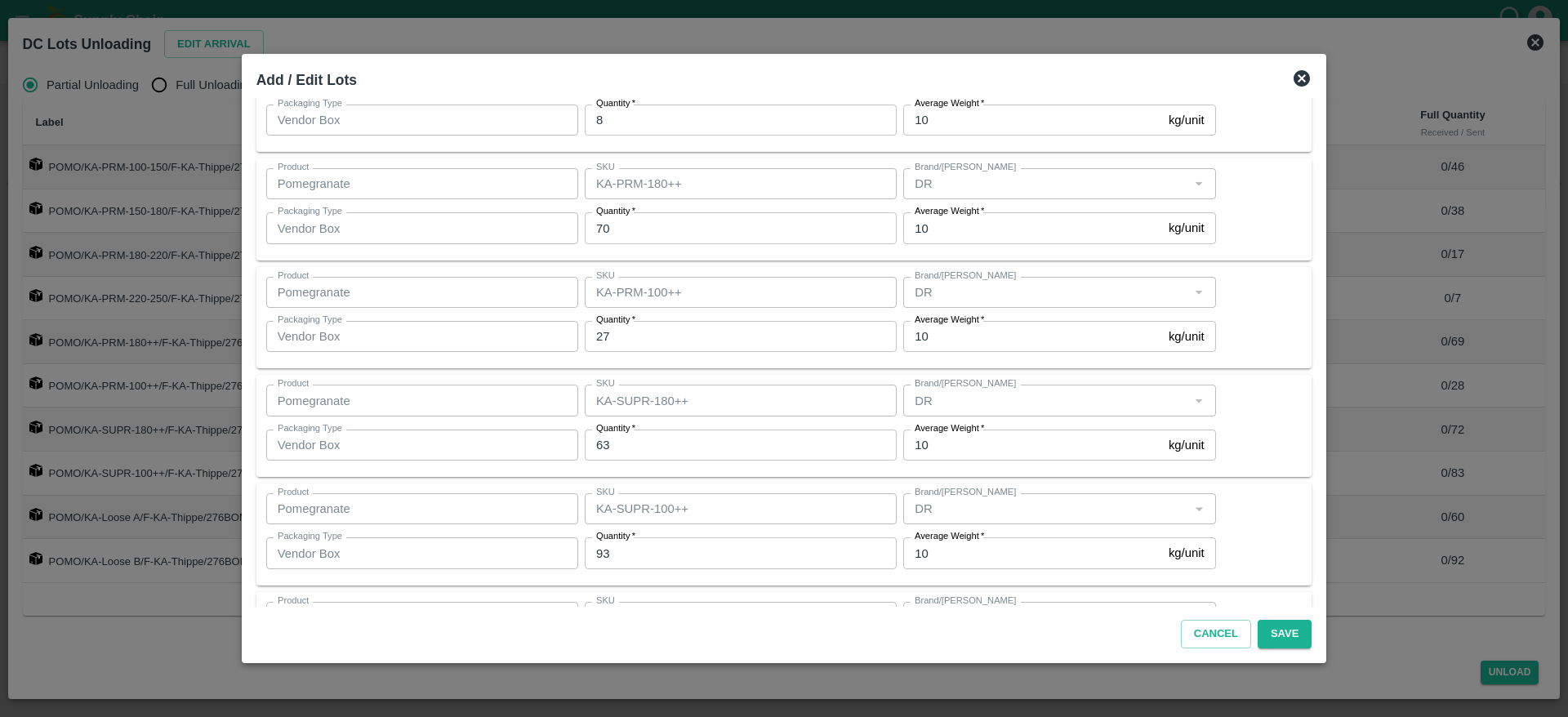
scroll to position [428, 0]
click at [1245, 419] on div "Product Pomegranate Product SKU KA-SUPR-180++ SKU Brand/Marka Brand/Marka Packa…" at bounding box center [784, 418] width 1036 height 82
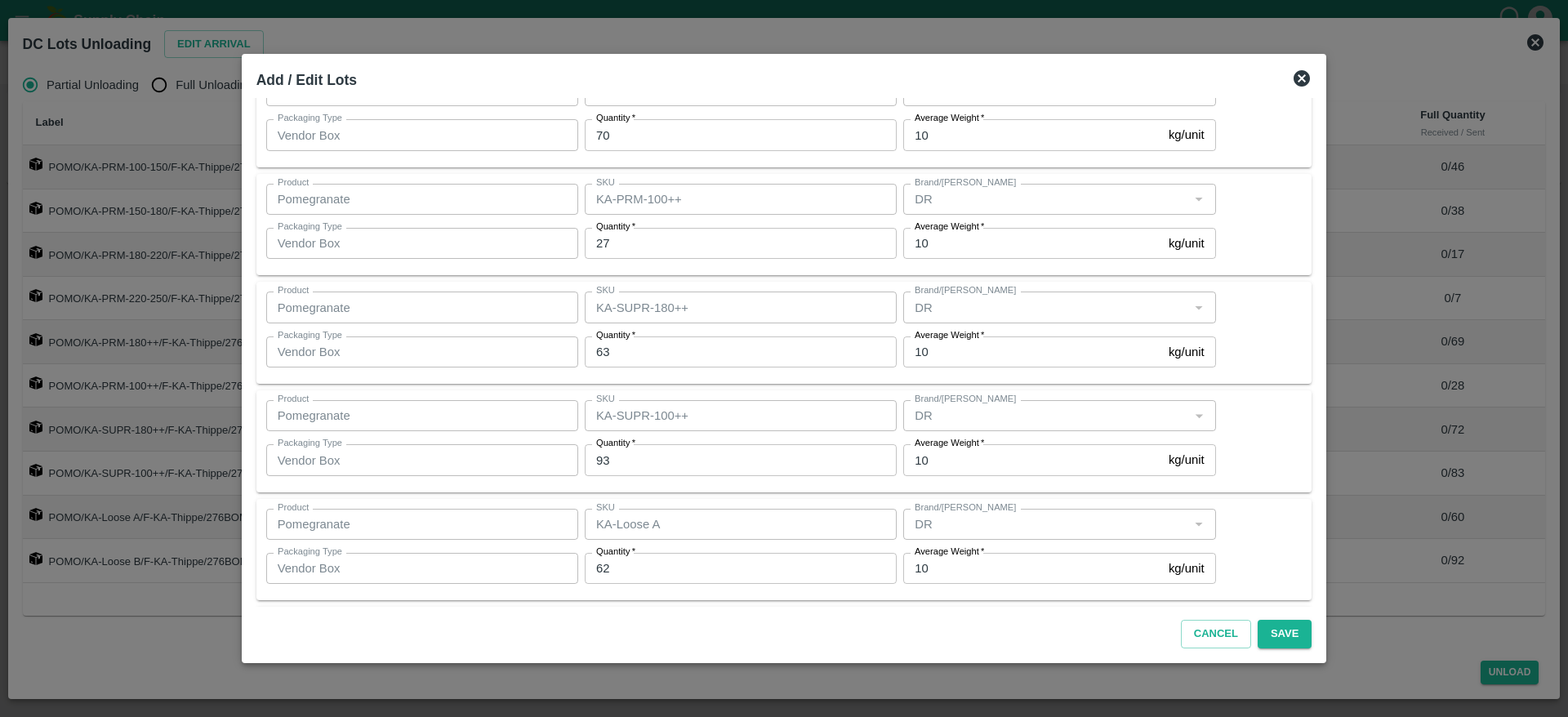
scroll to position [517, 0]
click at [1245, 436] on div "Product Pomegranate Product SKU KA-SUPR-100++ SKU Brand/Marka Brand/Marka Packa…" at bounding box center [784, 439] width 1036 height 82
click at [638, 455] on input "93" at bounding box center [740, 451] width 312 height 31
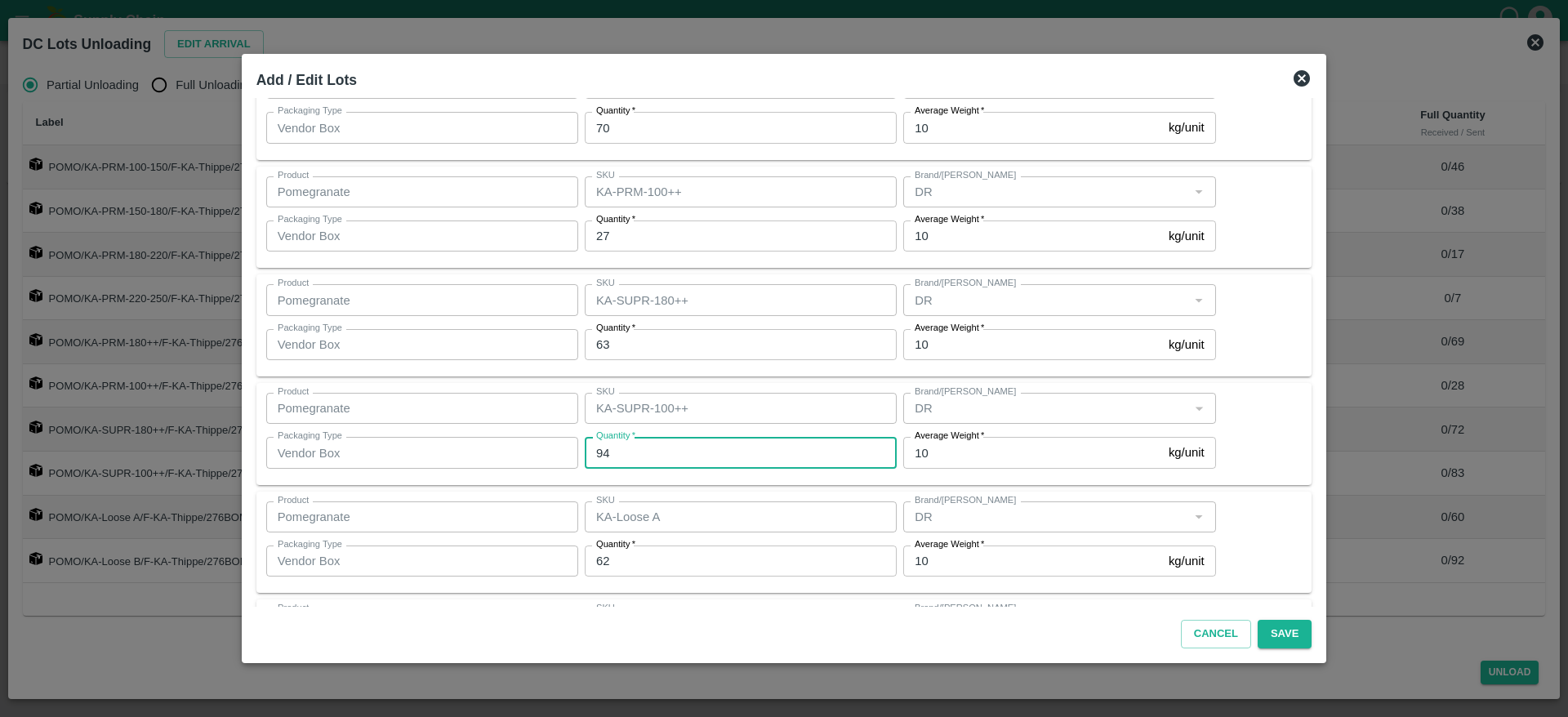
type input "94"
click at [1246, 418] on div "Product Pomegranate Product SKU KA-SUPR-100++ SKU Brand/Marka Brand/Marka Packa…" at bounding box center [784, 434] width 1036 height 82
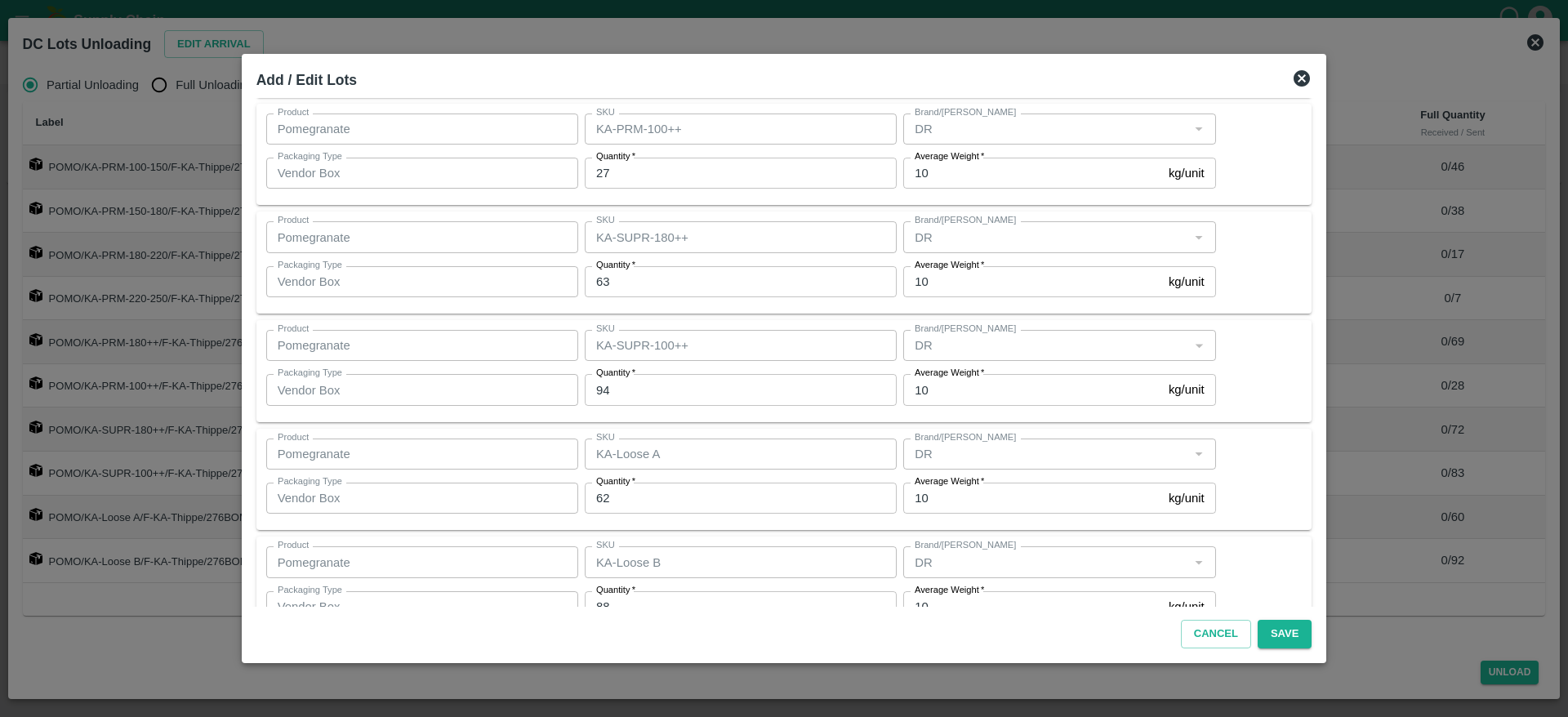
scroll to position [629, 0]
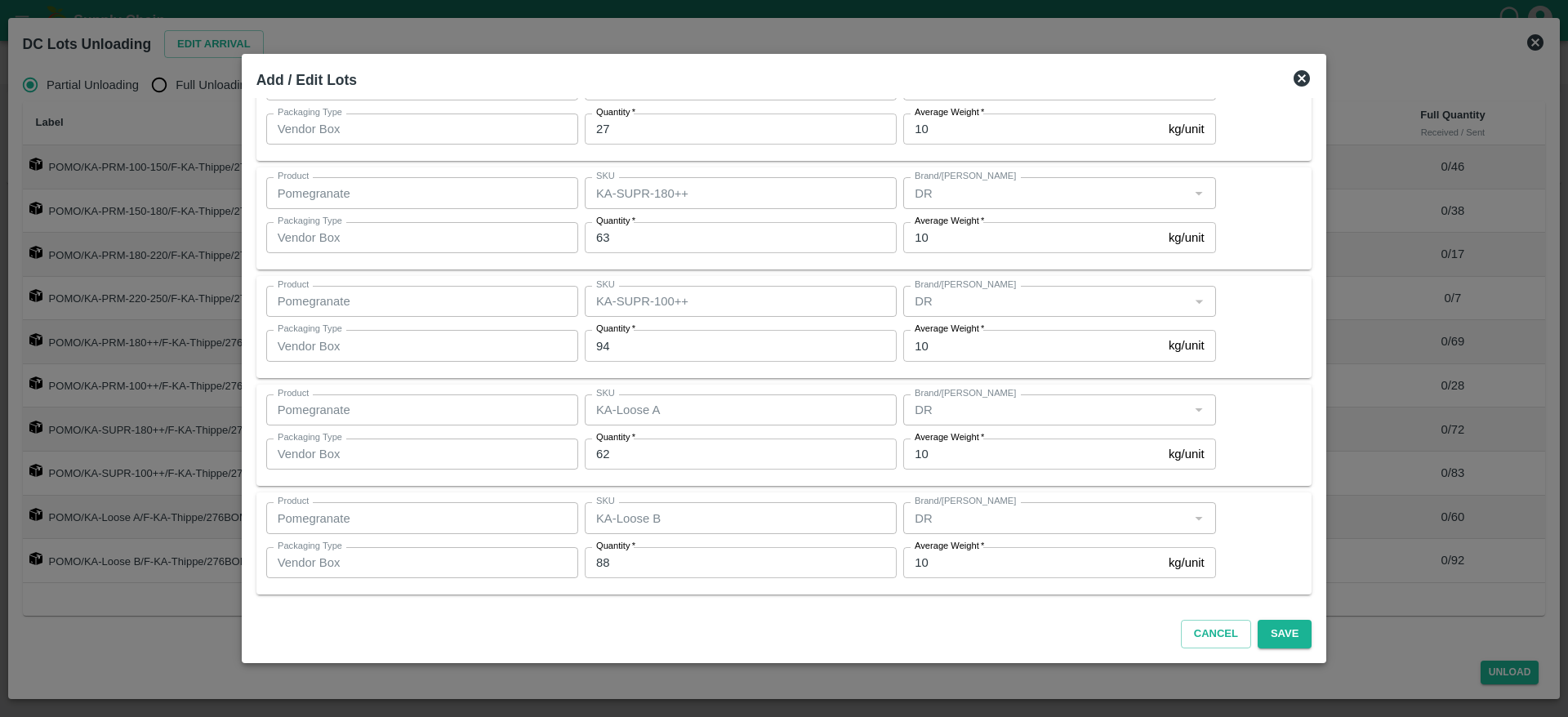
click at [1246, 440] on div "Product Pomegranate Product SKU KA-Loose A SKU Brand/Marka Brand/Marka Packagin…" at bounding box center [784, 435] width 1036 height 82
click at [1233, 433] on div "Product Pomegranate Product SKU KA-Loose A SKU Brand/Marka Brand/Marka Packagin…" at bounding box center [784, 435] width 1036 height 82
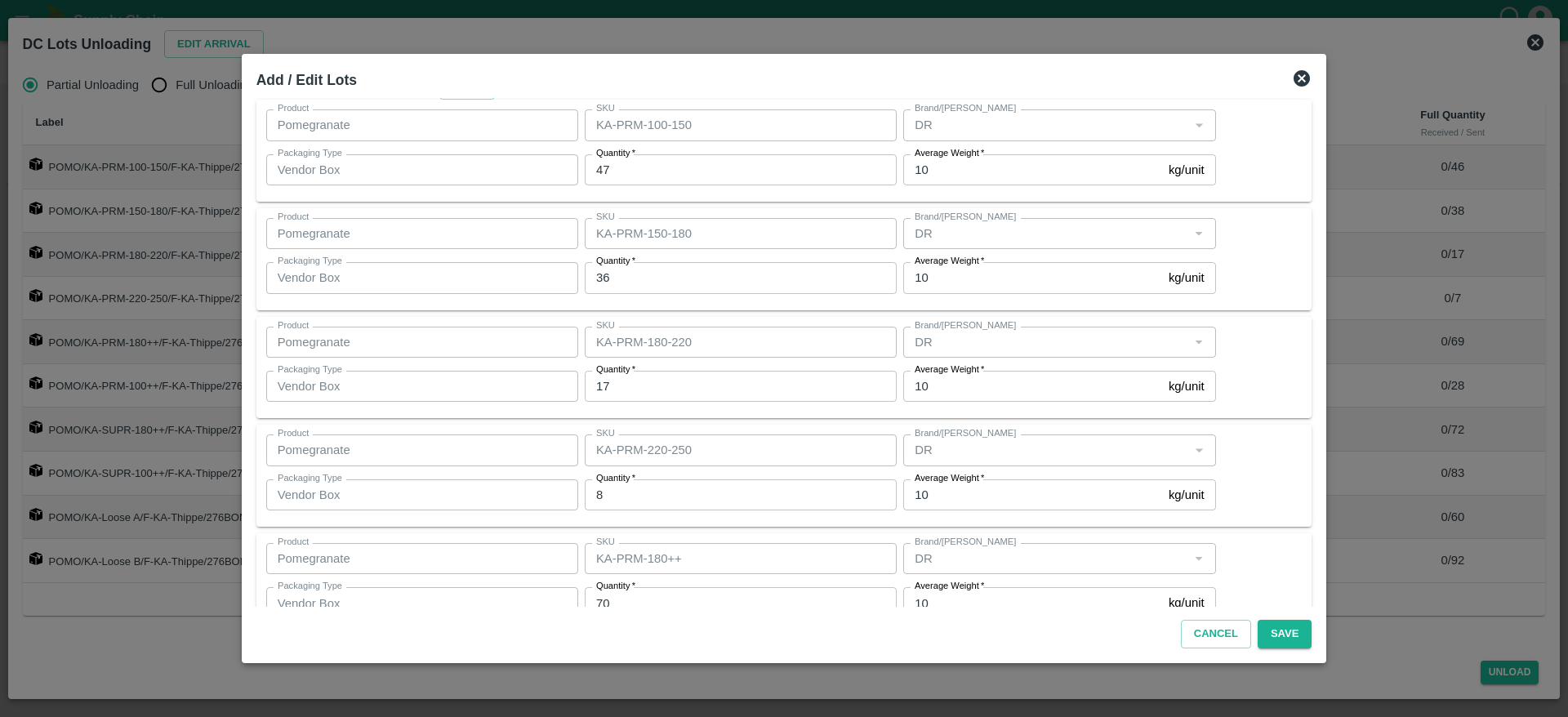
scroll to position [54, 0]
